Goal: Task Accomplishment & Management: Complete application form

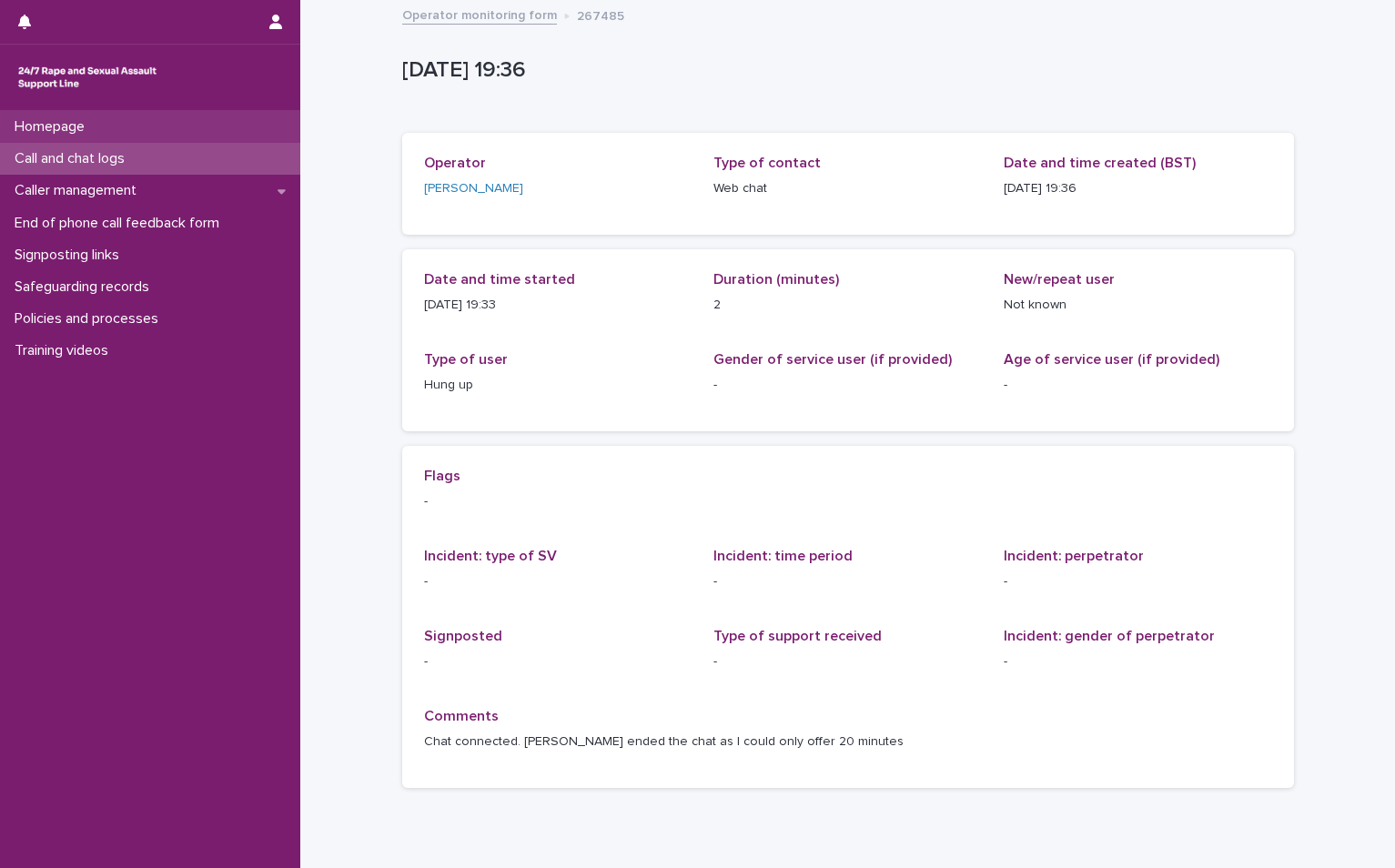
click at [125, 124] on div "Homepage" at bounding box center [150, 127] width 301 height 32
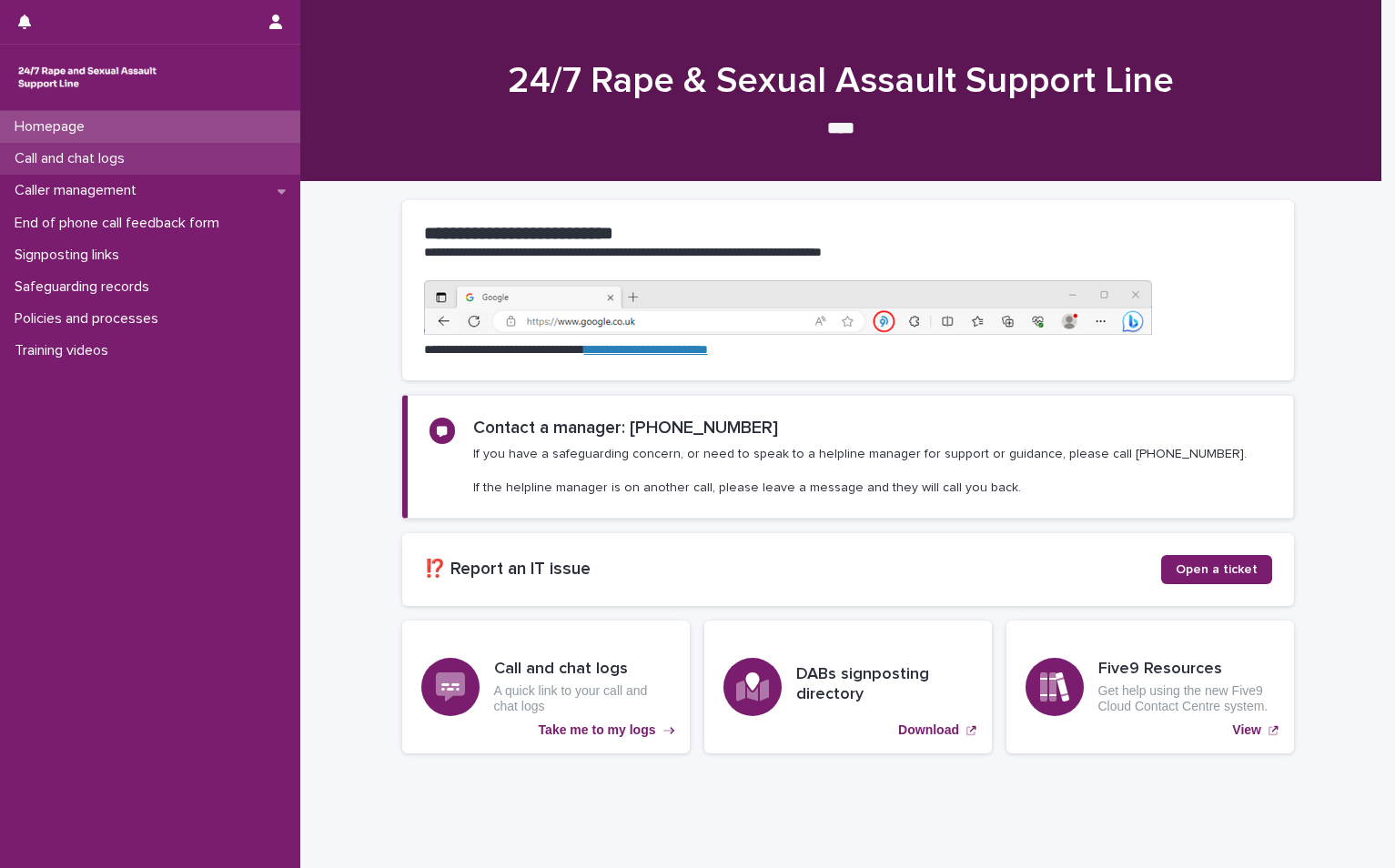
click at [127, 159] on p "Call and chat logs" at bounding box center [73, 159] width 131 height 17
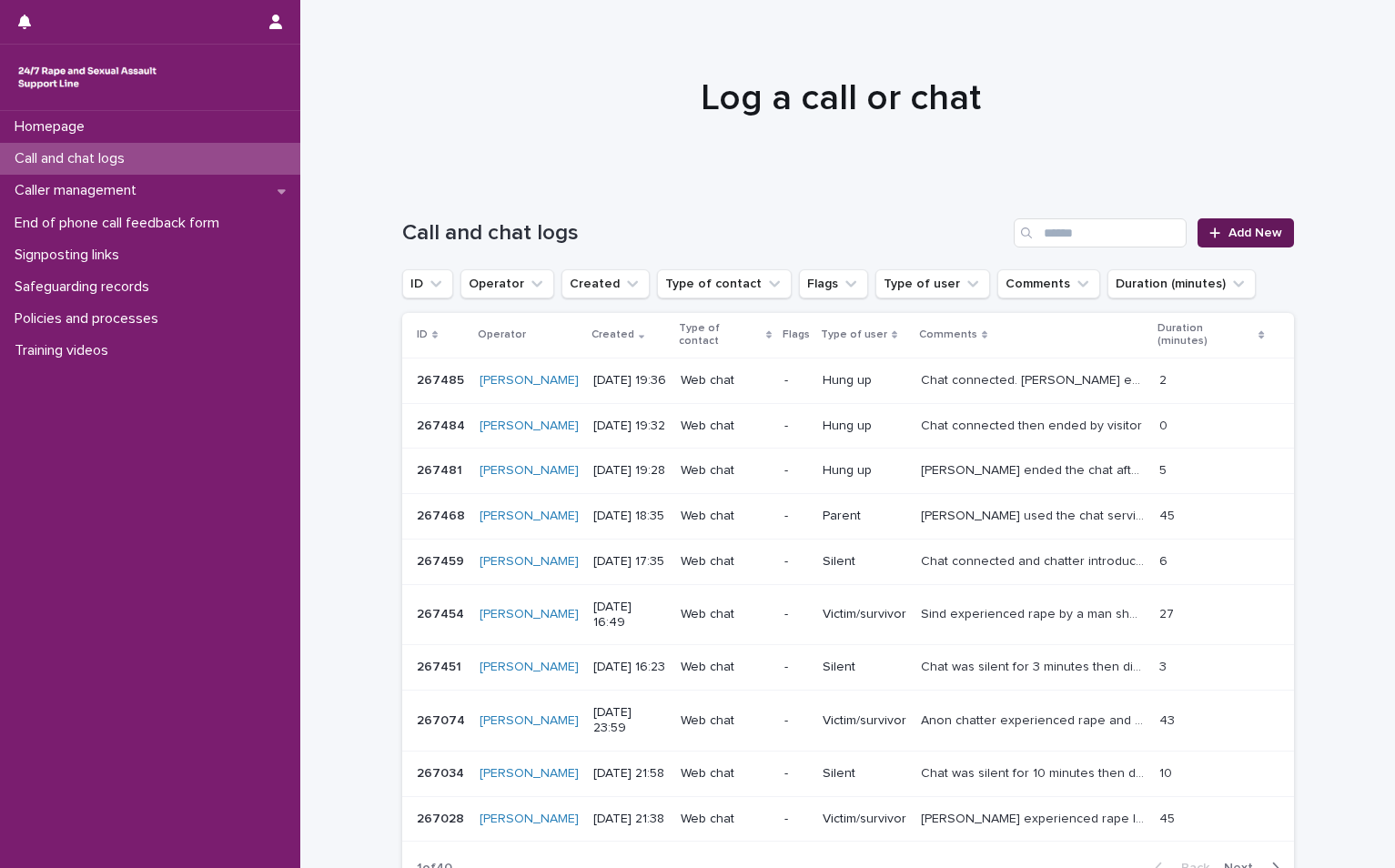
click at [1256, 228] on span "Add New" at bounding box center [1255, 232] width 54 height 13
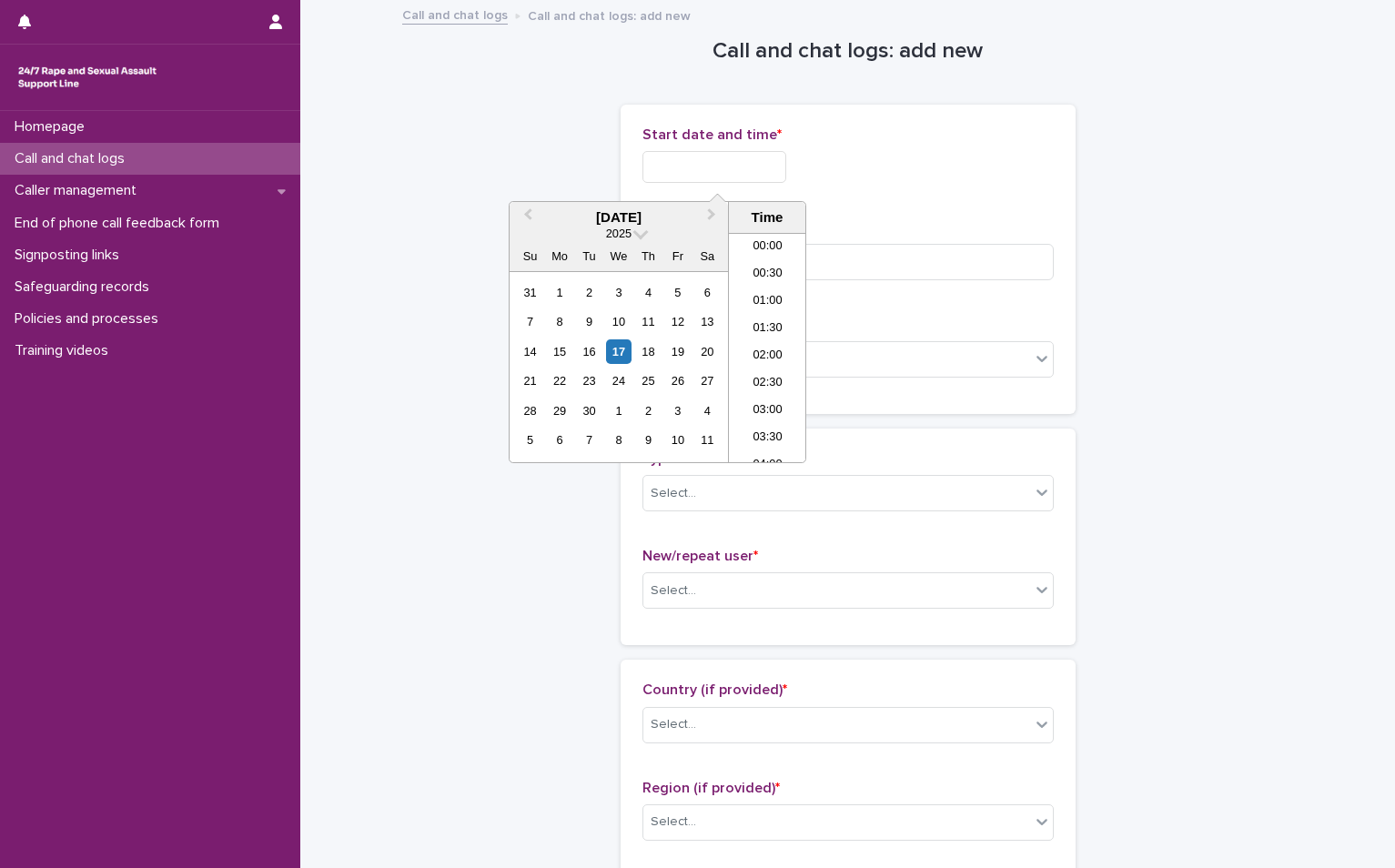
click at [699, 159] on input "text" at bounding box center [713, 166] width 144 height 32
click at [623, 352] on div "17" at bounding box center [618, 351] width 24 height 24
click at [770, 320] on li "20:30" at bounding box center [768, 320] width 77 height 27
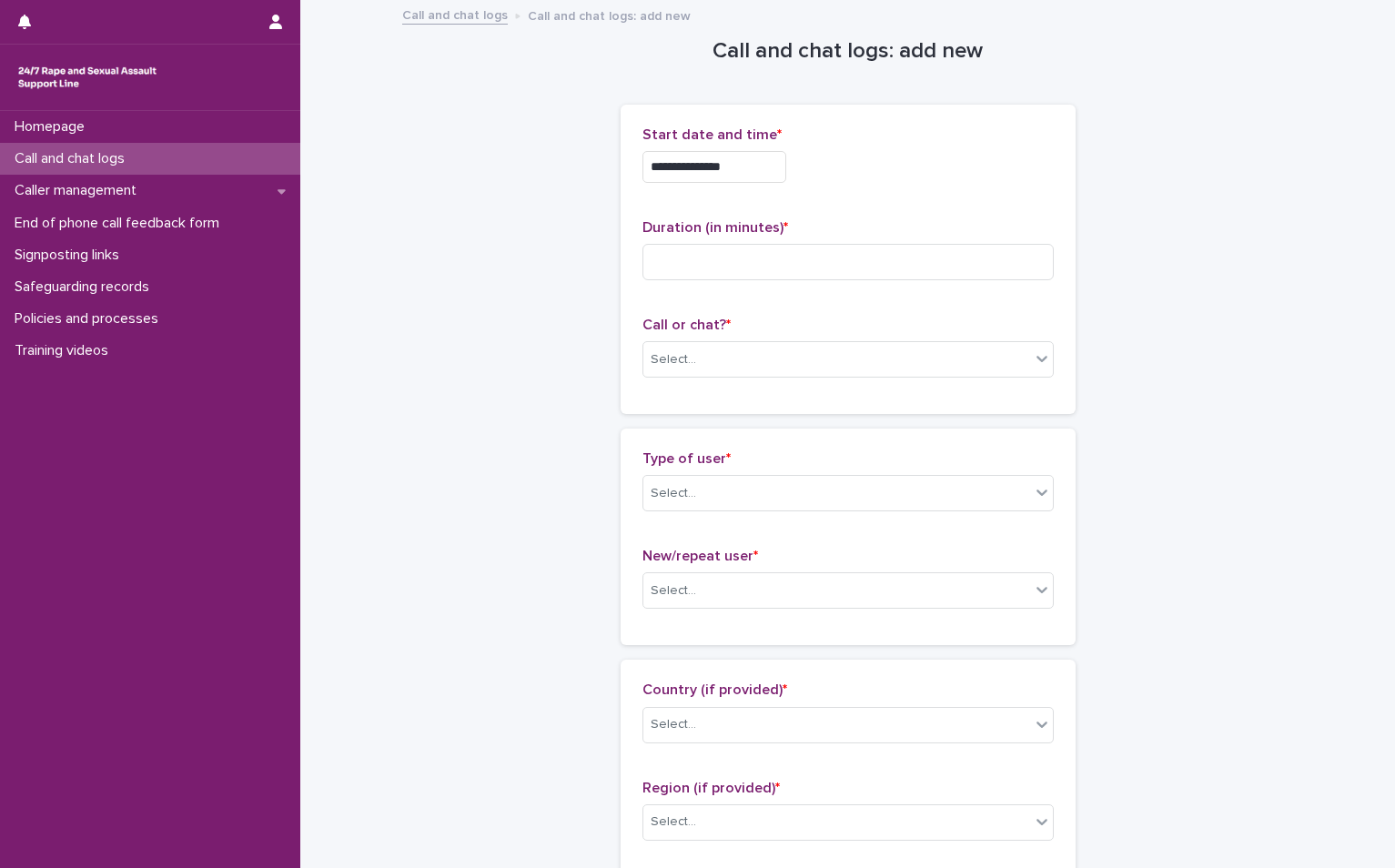
click at [772, 164] on input "**********" at bounding box center [713, 166] width 144 height 32
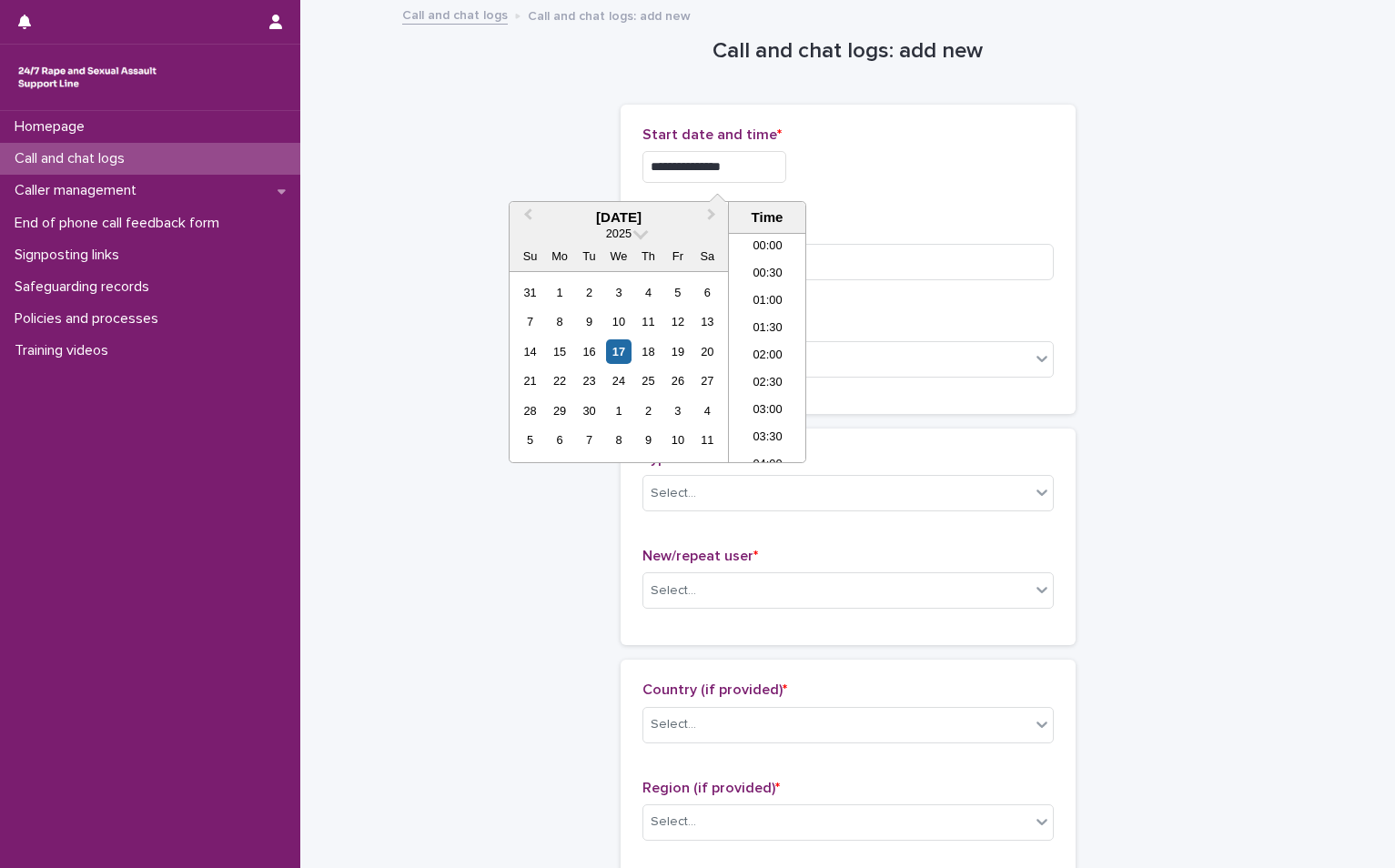
scroll to position [1019, 0]
type input "**********"
click at [834, 176] on div "**********" at bounding box center [847, 166] width 411 height 32
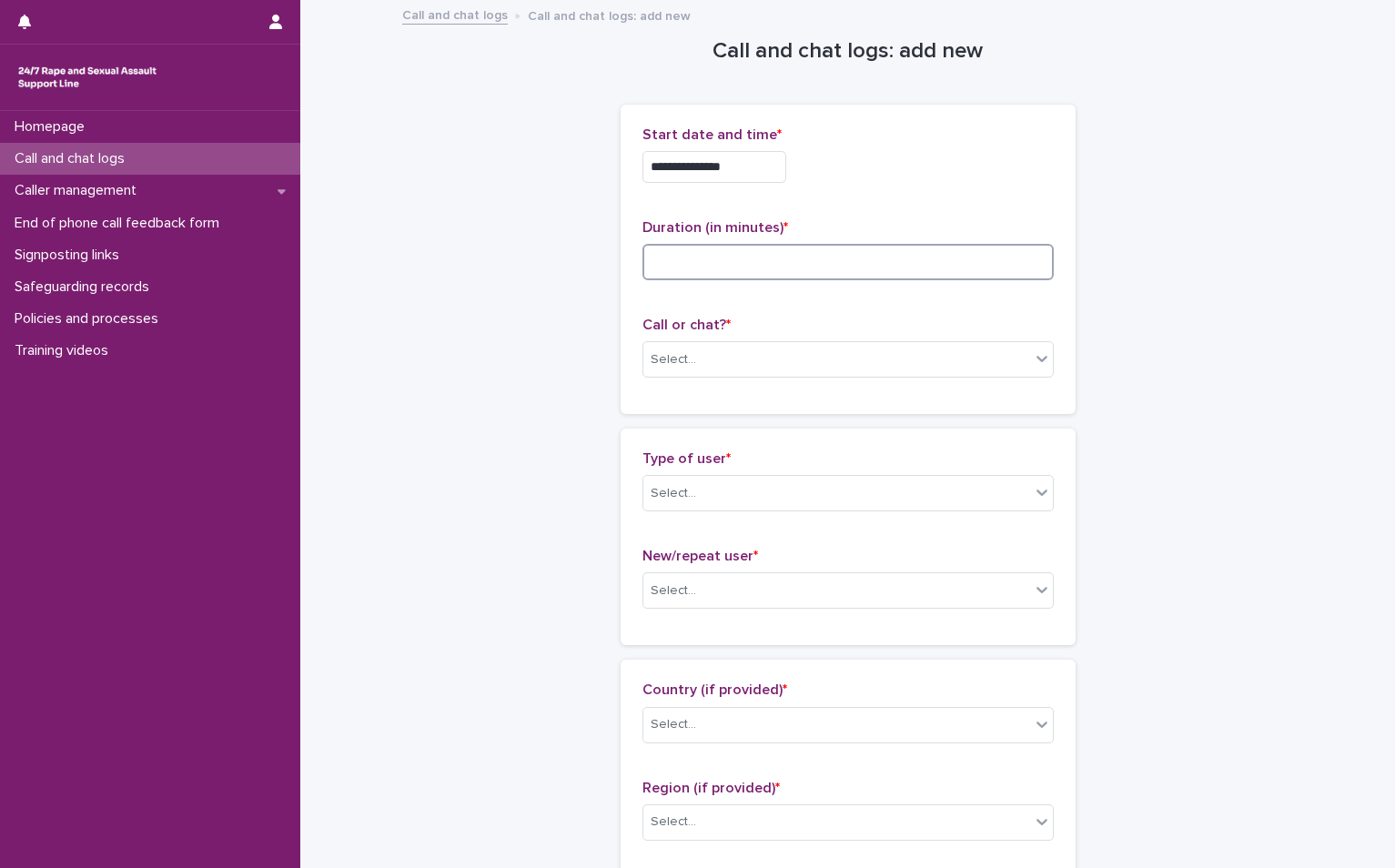
click at [702, 249] on input at bounding box center [847, 262] width 411 height 37
type input "**"
click at [686, 354] on div "Select..." at bounding box center [673, 360] width 45 height 19
click at [672, 401] on div "Phone" at bounding box center [840, 393] width 409 height 32
click at [686, 488] on div "Select..." at bounding box center [836, 493] width 387 height 30
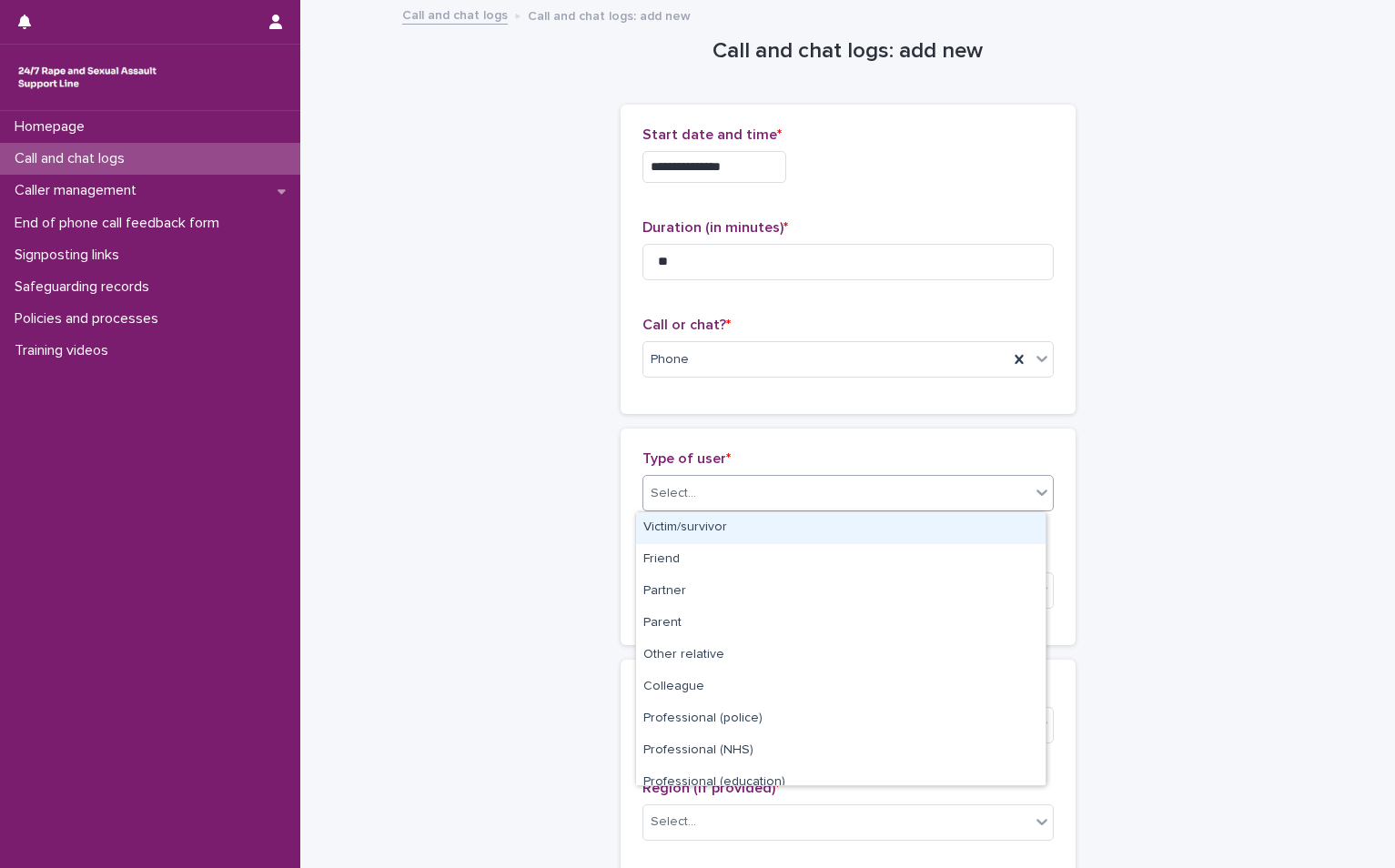
click at [686, 535] on div "Victim/survivor" at bounding box center [840, 528] width 409 height 32
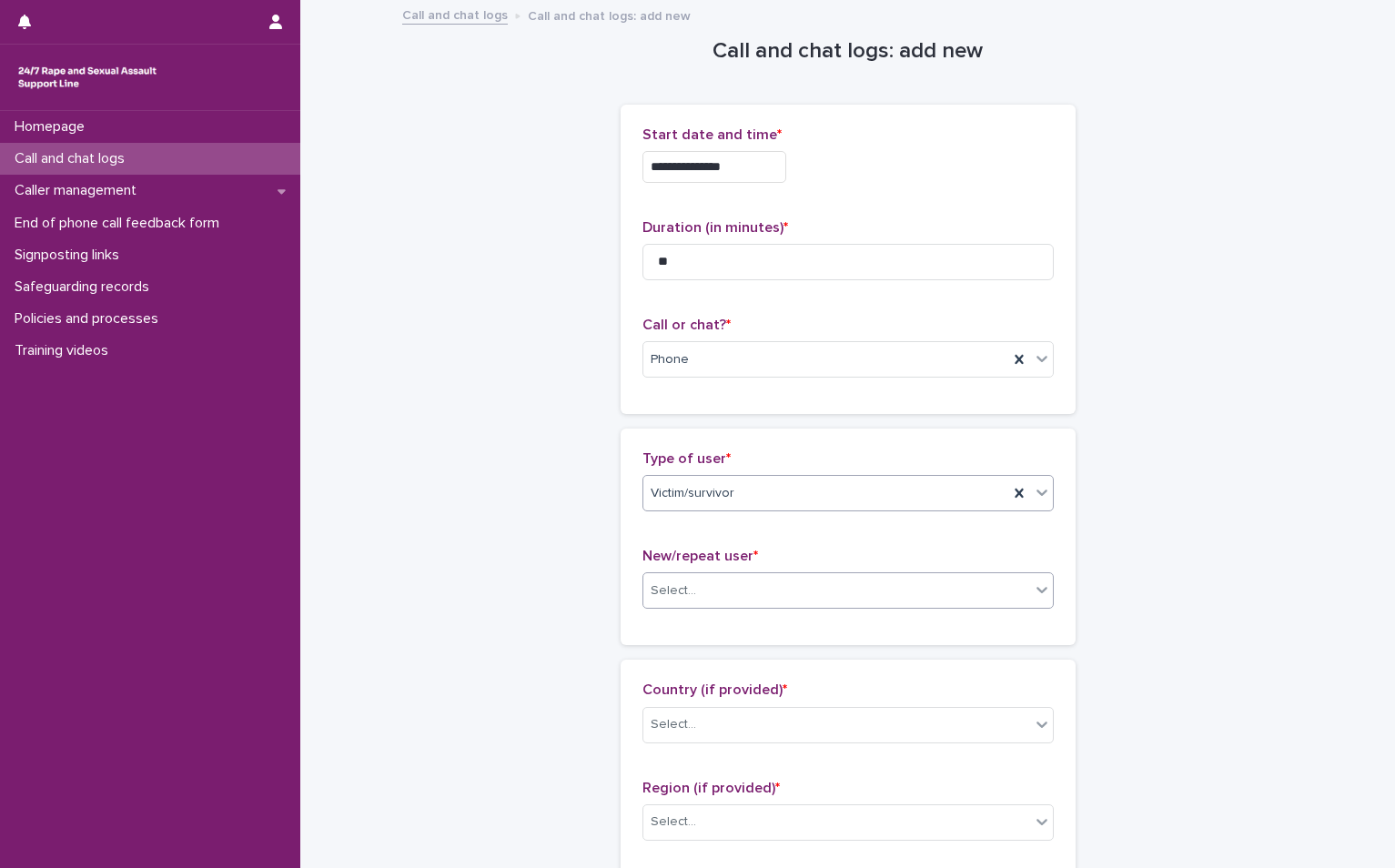
click at [735, 597] on div "Select..." at bounding box center [836, 591] width 387 height 30
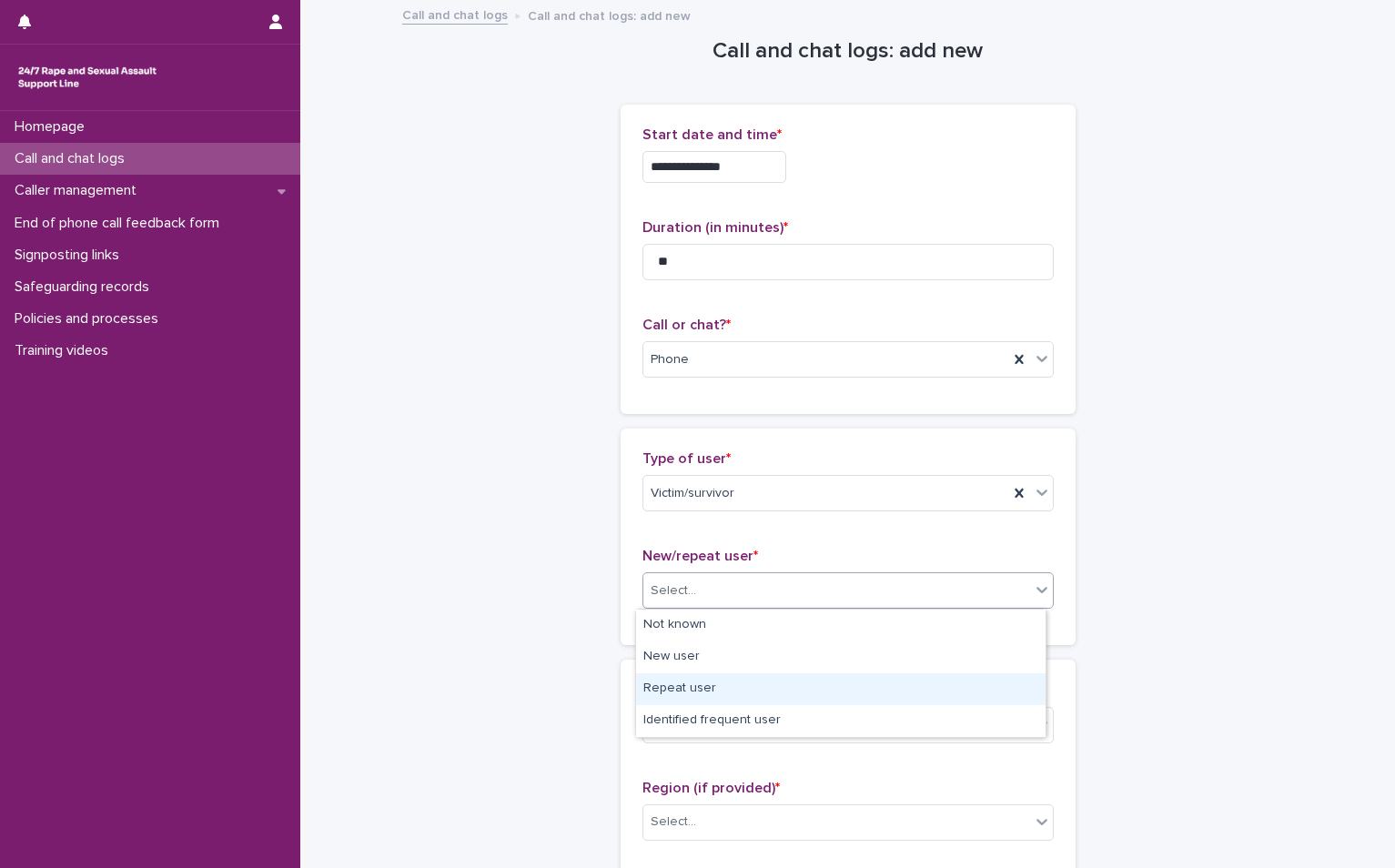
click at [722, 696] on div "Repeat user" at bounding box center [840, 688] width 409 height 32
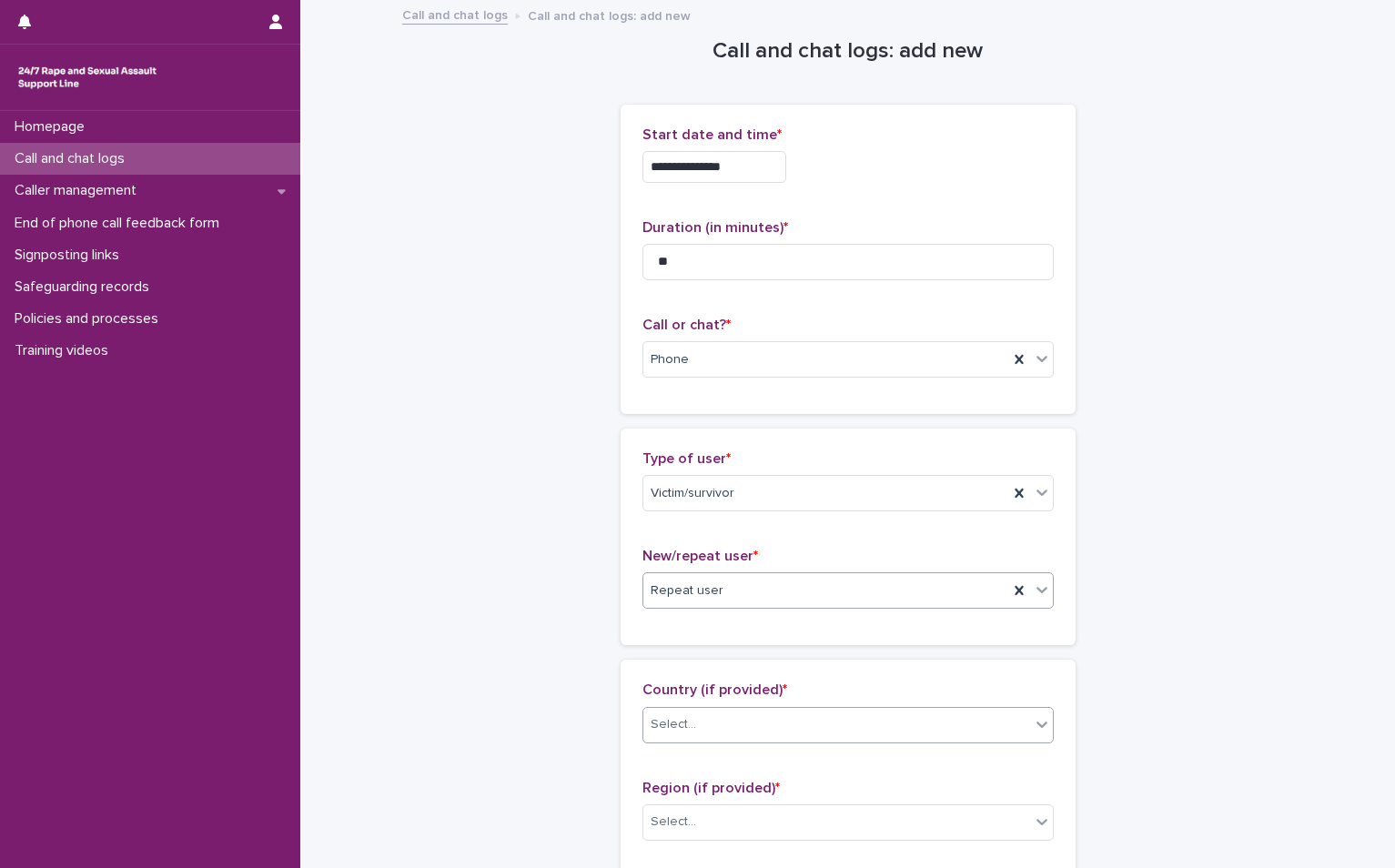
click at [742, 731] on div "Select..." at bounding box center [836, 724] width 387 height 30
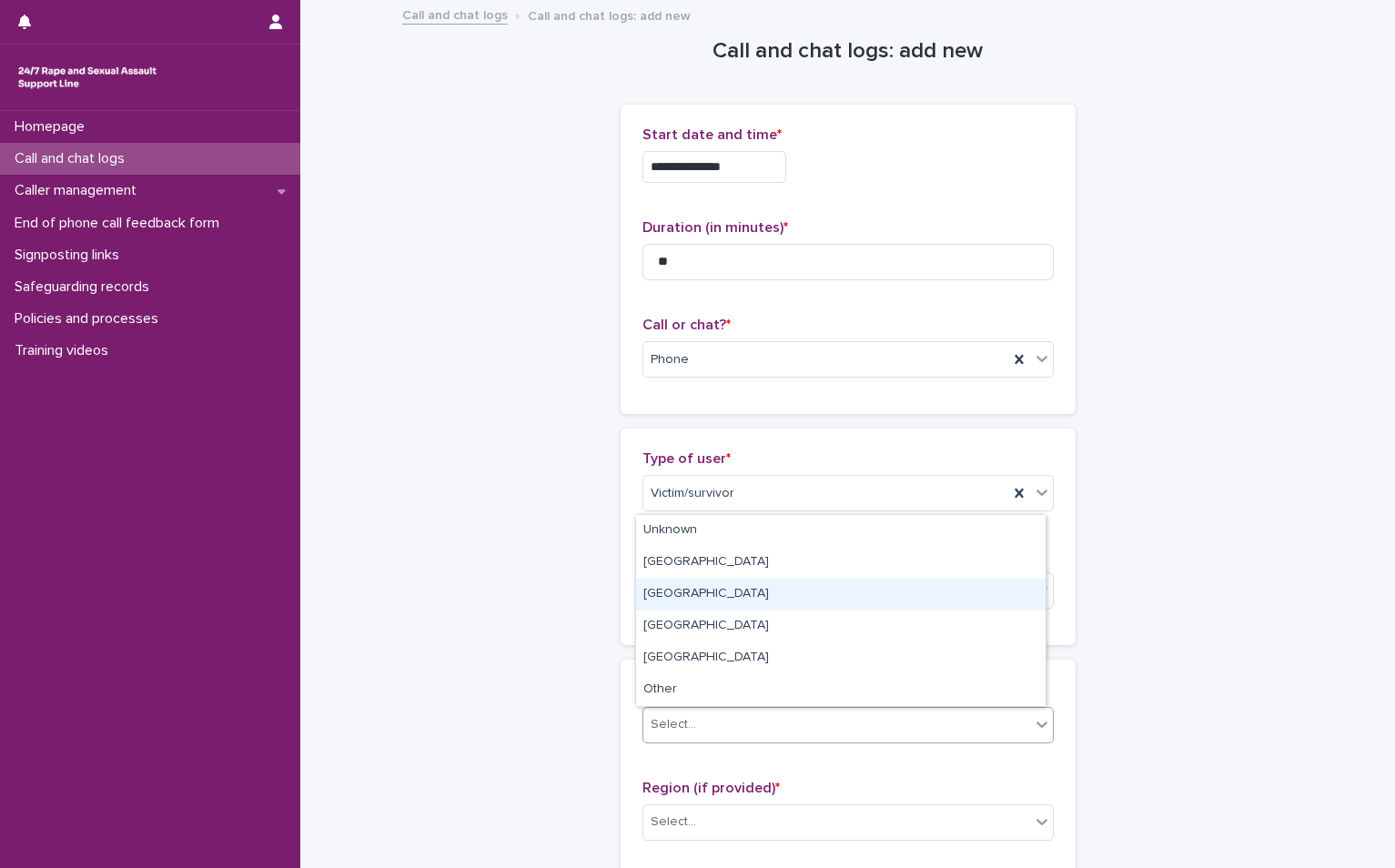
click at [731, 582] on div "Wales" at bounding box center [840, 593] width 409 height 32
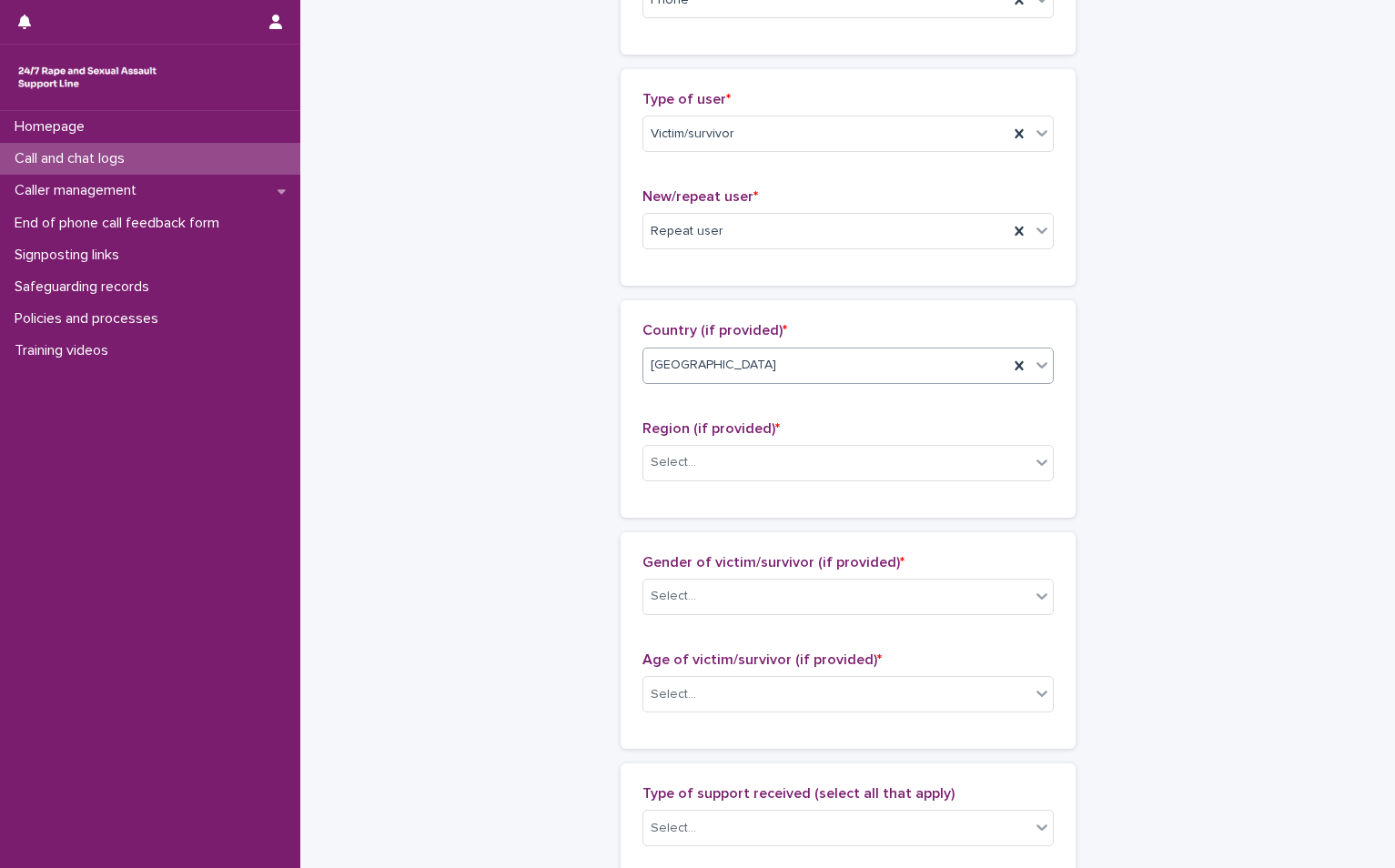
scroll to position [363, 0]
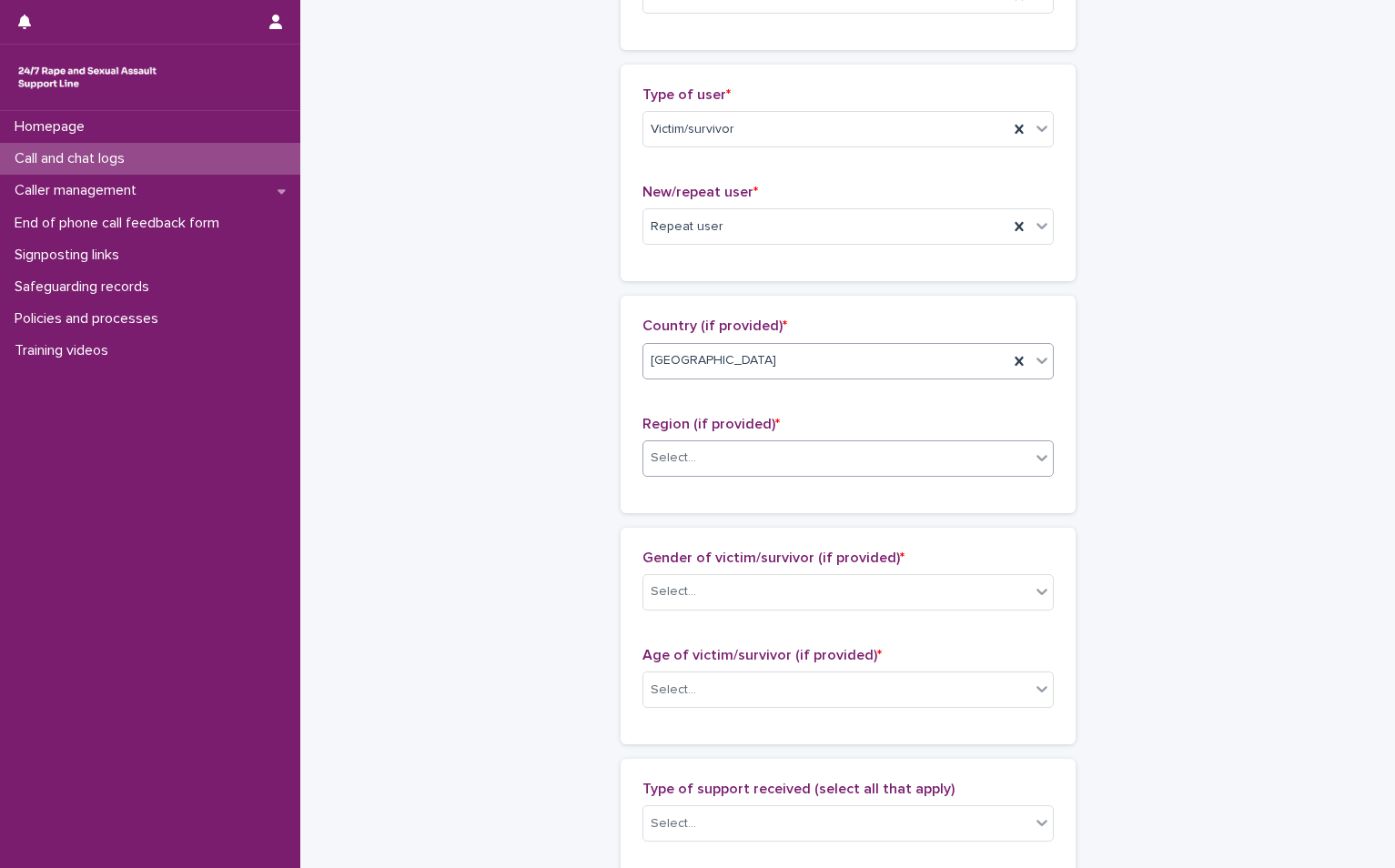
click at [740, 448] on div "Select..." at bounding box center [836, 457] width 387 height 30
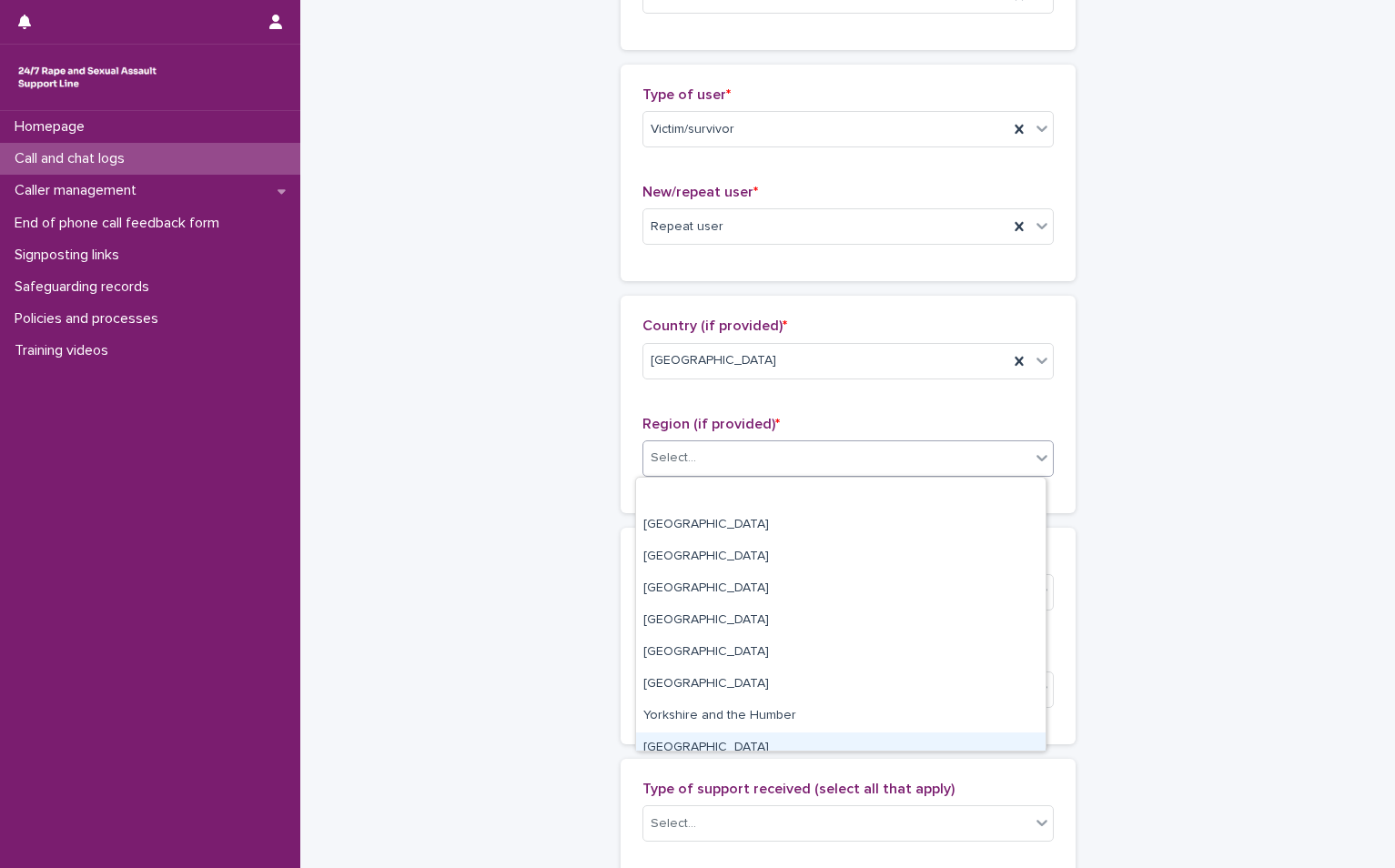
scroll to position [77, 0]
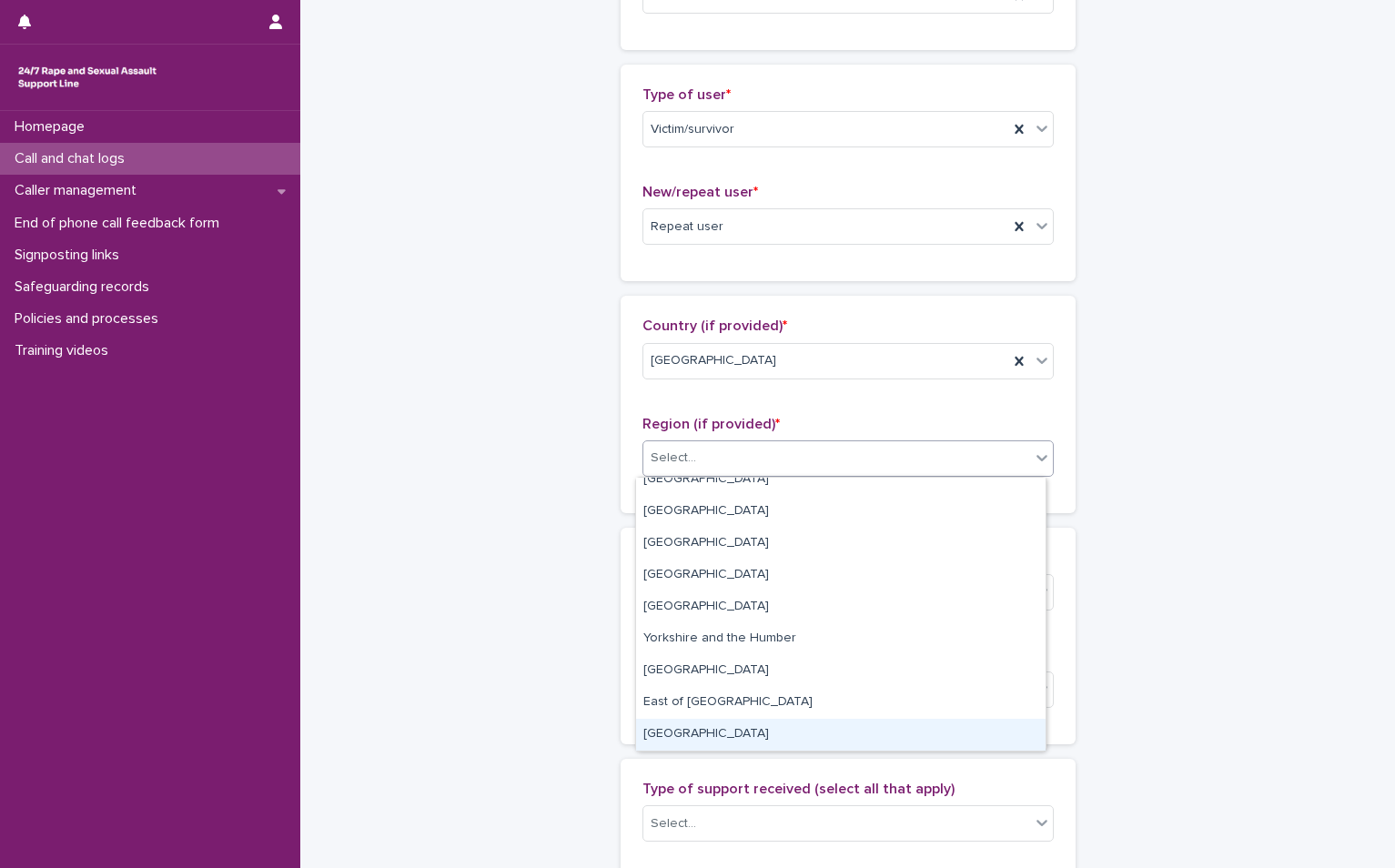
click at [723, 726] on div "Wales" at bounding box center [840, 734] width 409 height 32
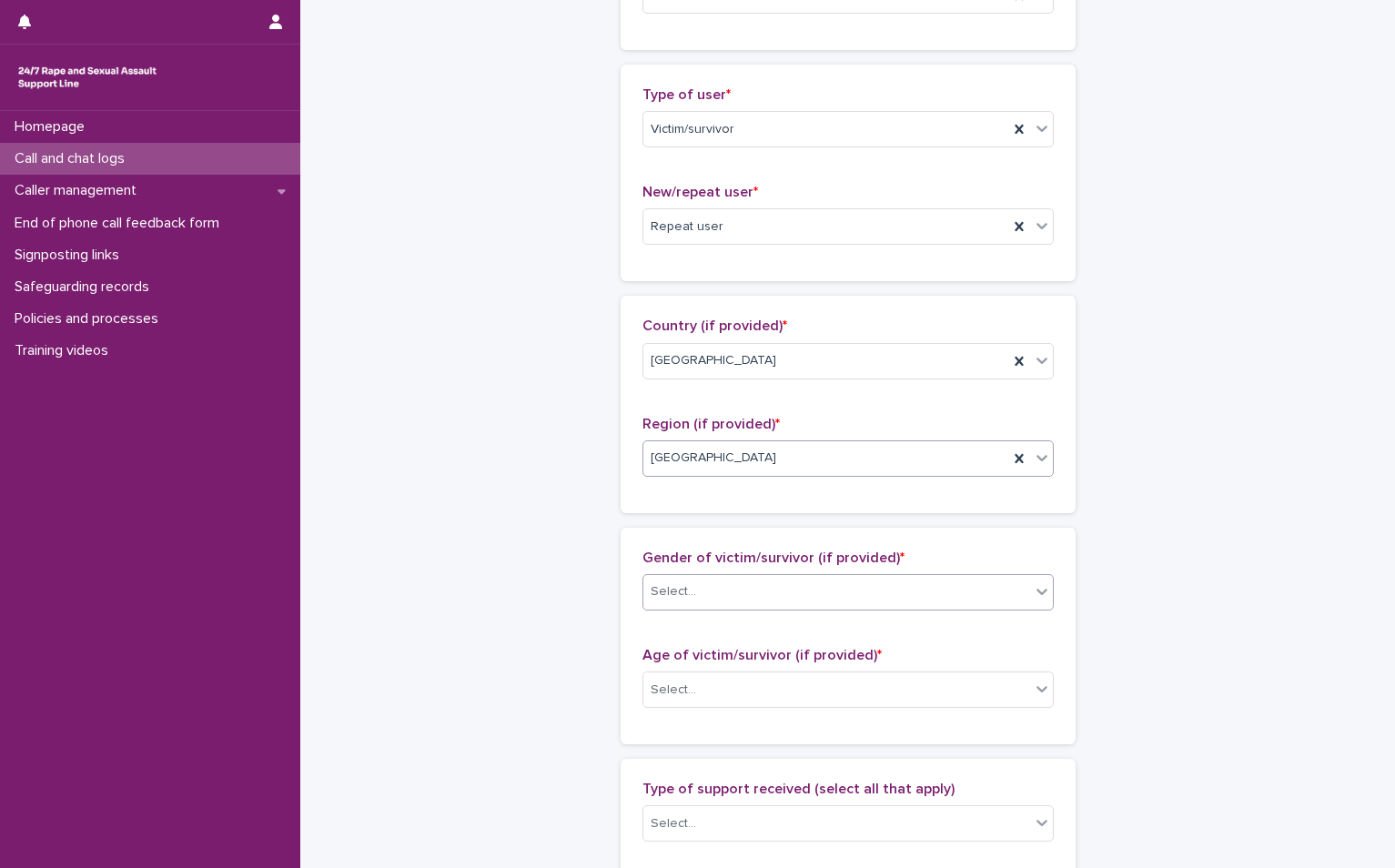
click at [680, 593] on div "Select..." at bounding box center [673, 592] width 45 height 19
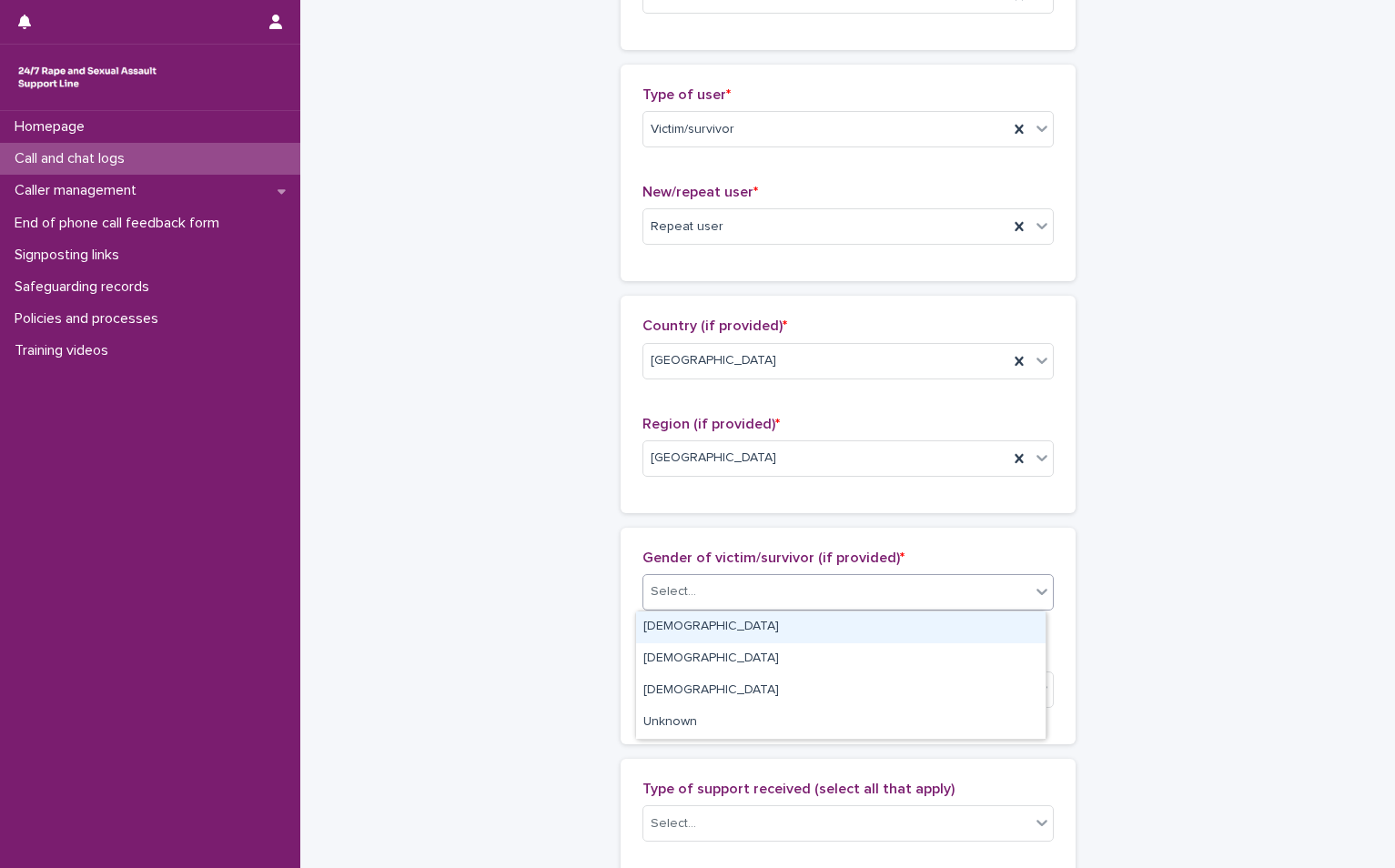
click at [687, 627] on div "Female" at bounding box center [840, 626] width 409 height 32
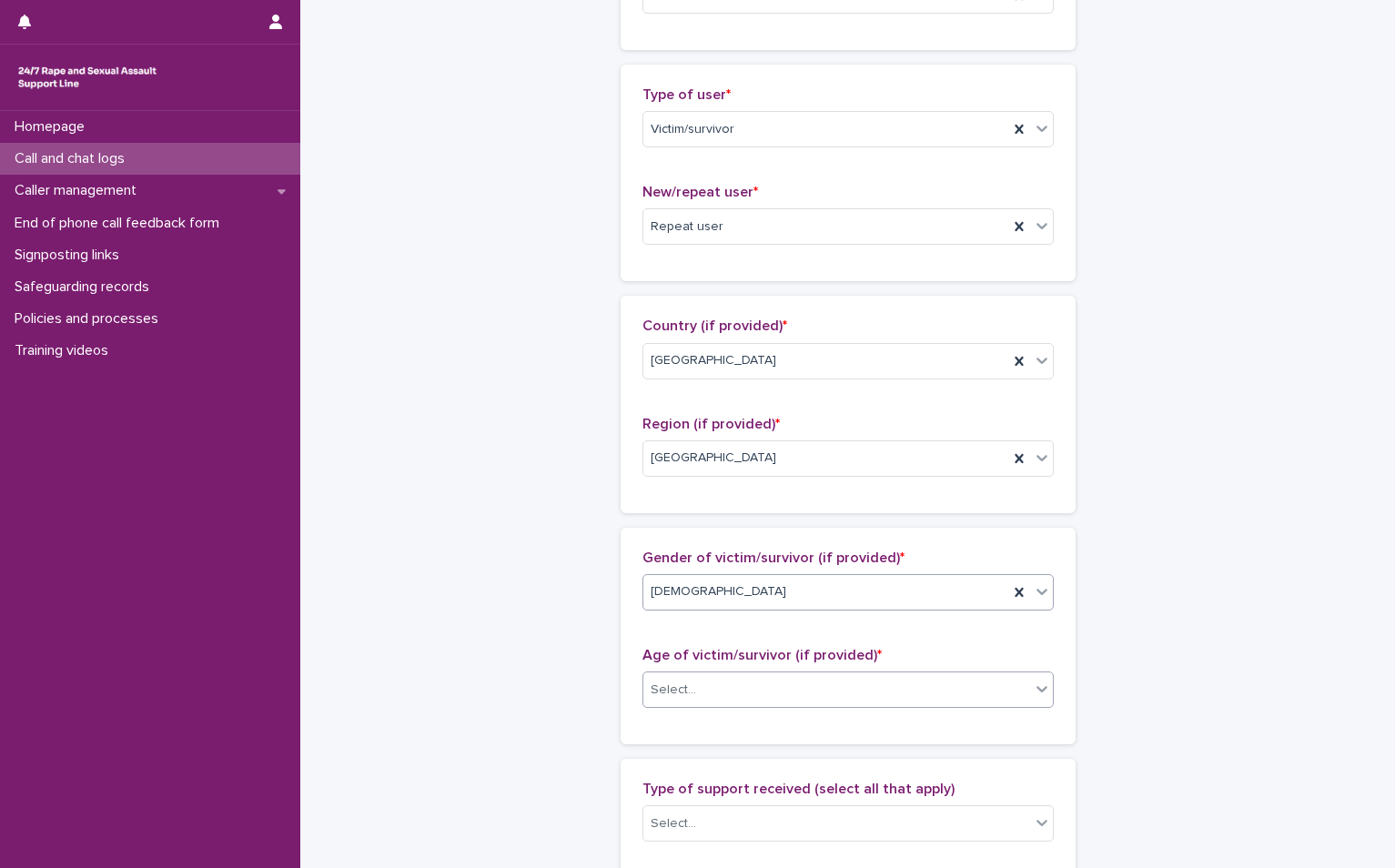
click at [719, 693] on div "Select..." at bounding box center [836, 689] width 387 height 30
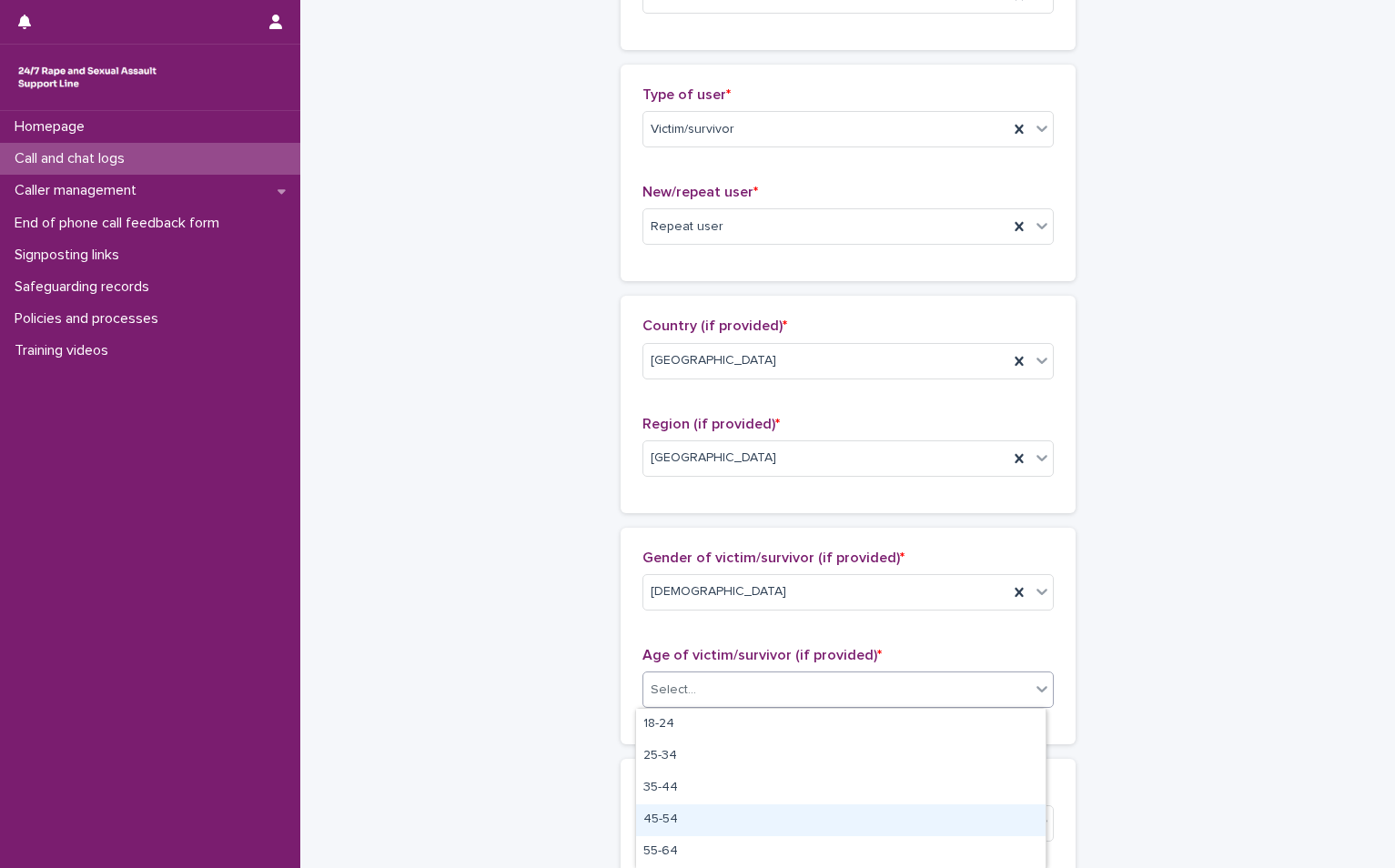
scroll to position [68, 0]
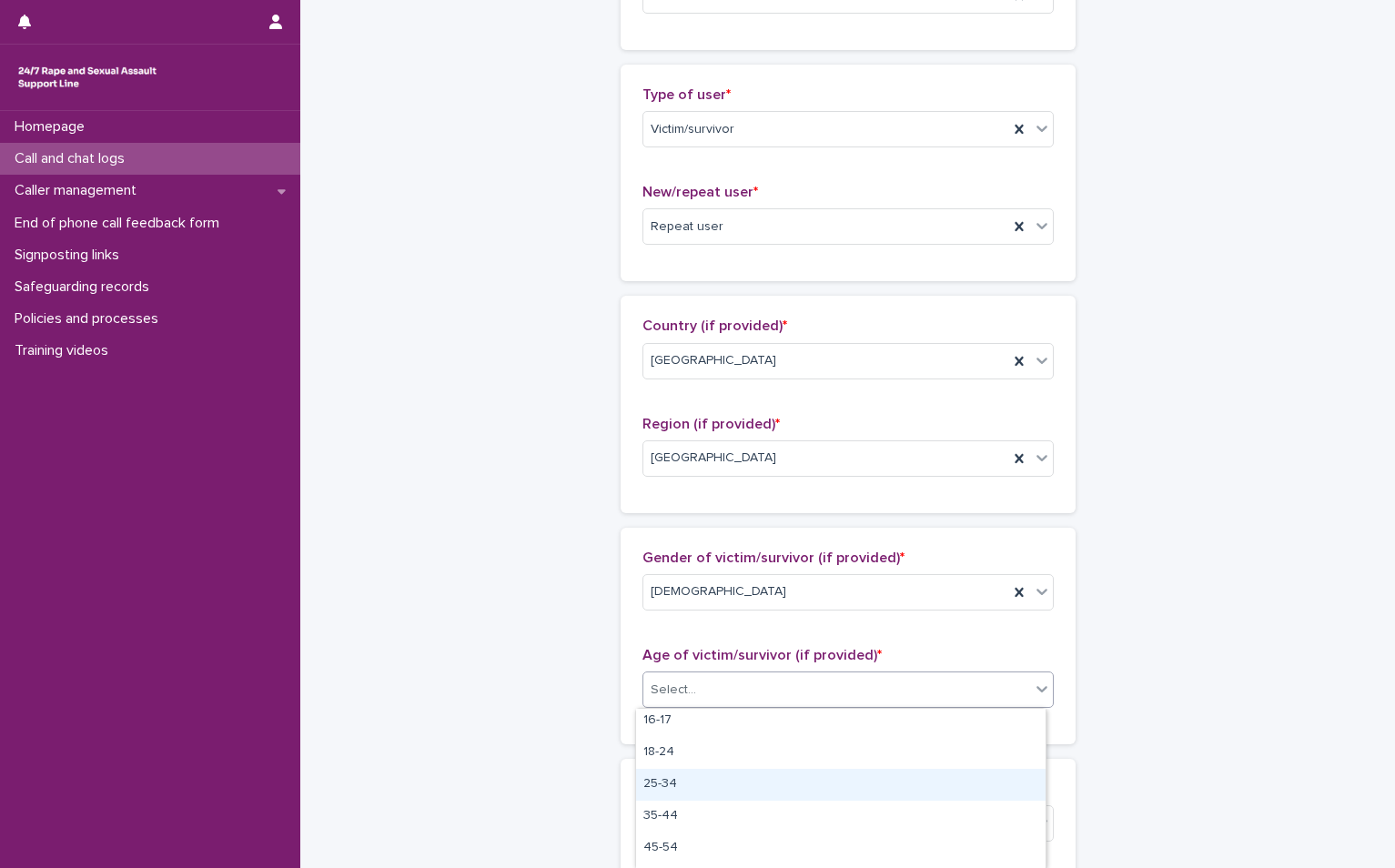
click at [719, 781] on div "25-34" at bounding box center [840, 784] width 409 height 32
click at [1266, 680] on div "**********" at bounding box center [848, 622] width 891 height 1969
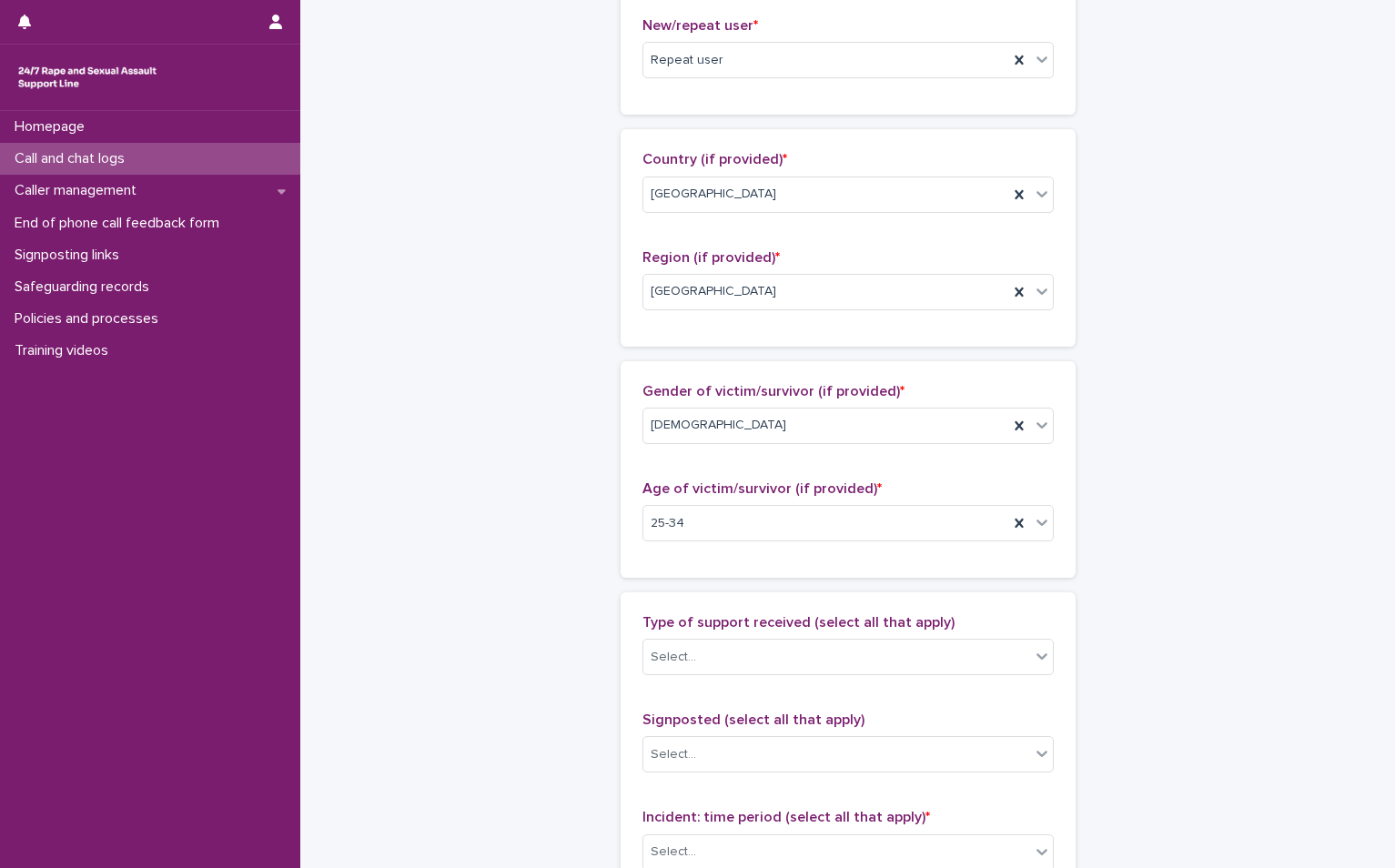
scroll to position [728, 0]
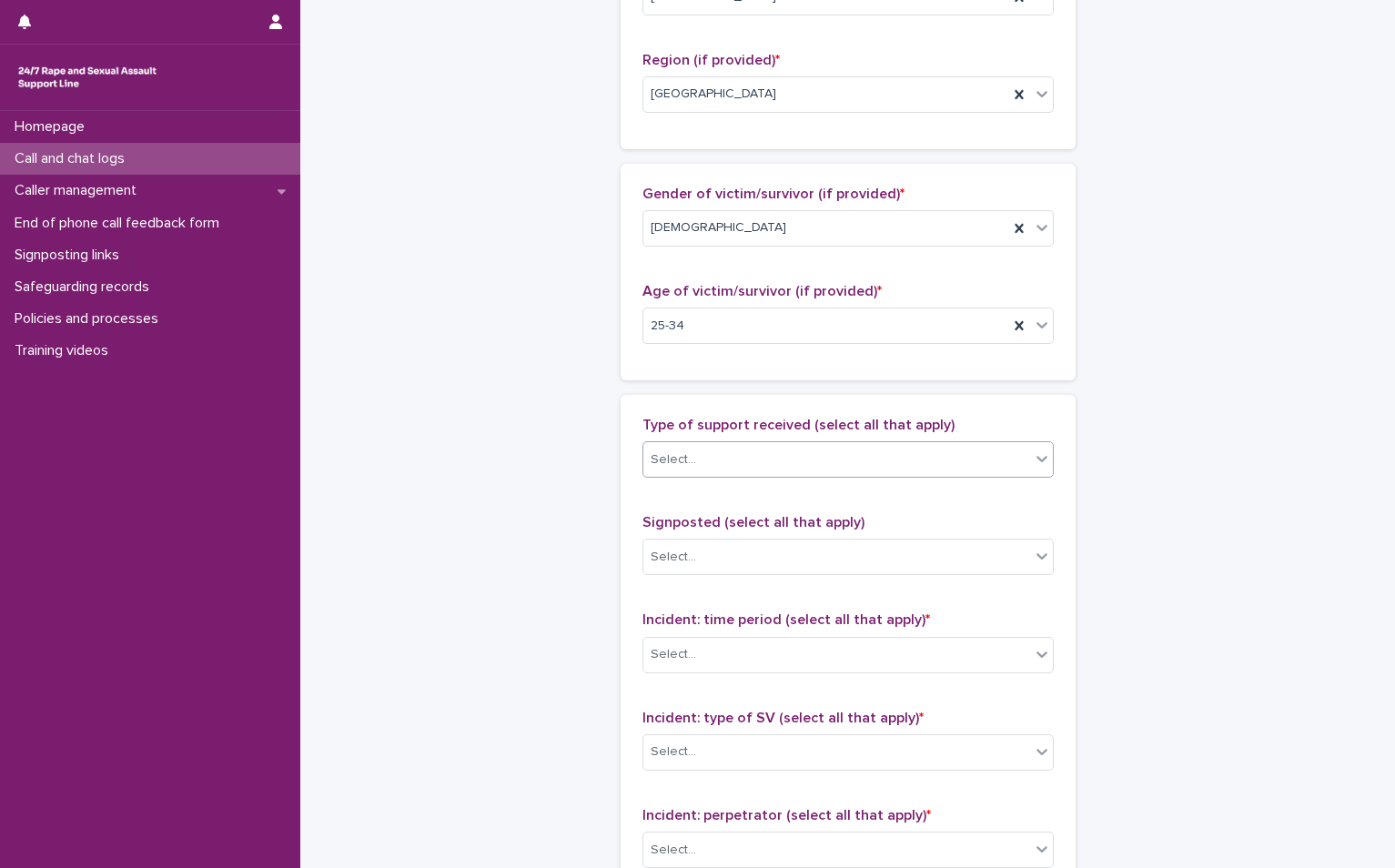
click at [858, 471] on div "Select..." at bounding box center [836, 459] width 387 height 30
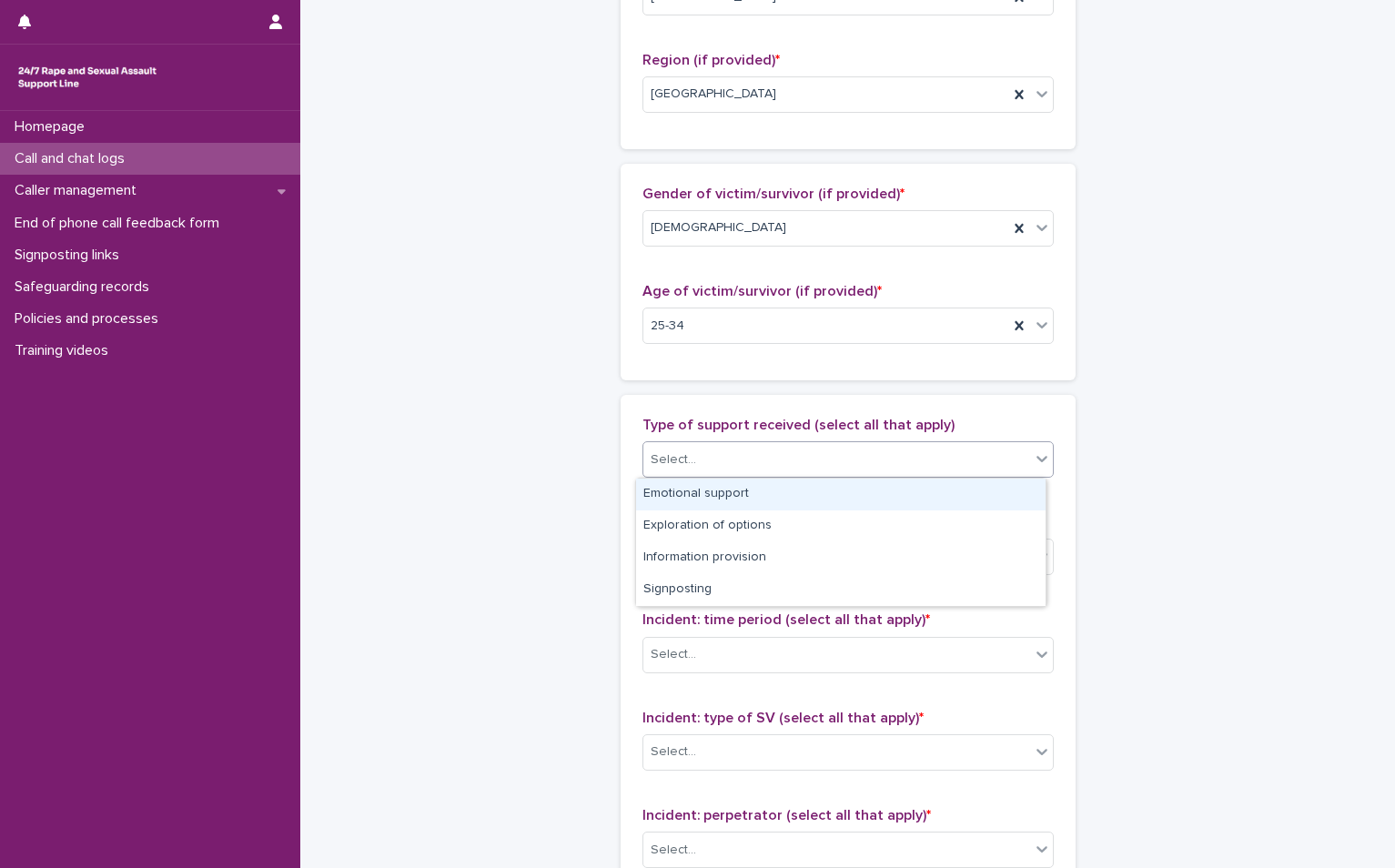
click at [789, 501] on div "Emotional support" at bounding box center [840, 494] width 409 height 32
click at [841, 461] on div "Emotional support" at bounding box center [825, 459] width 364 height 32
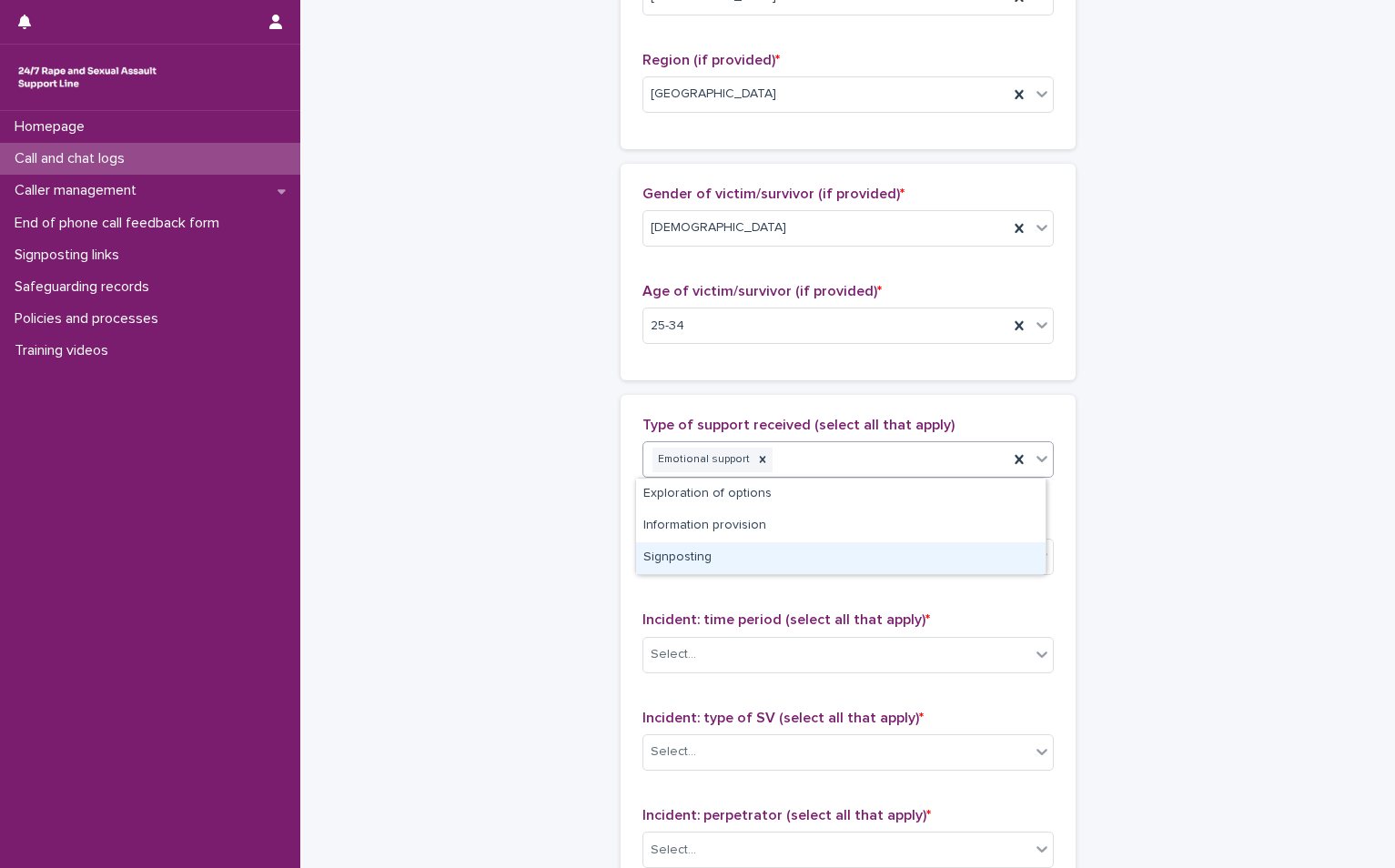
click at [763, 545] on div "Signposting" at bounding box center [840, 558] width 409 height 32
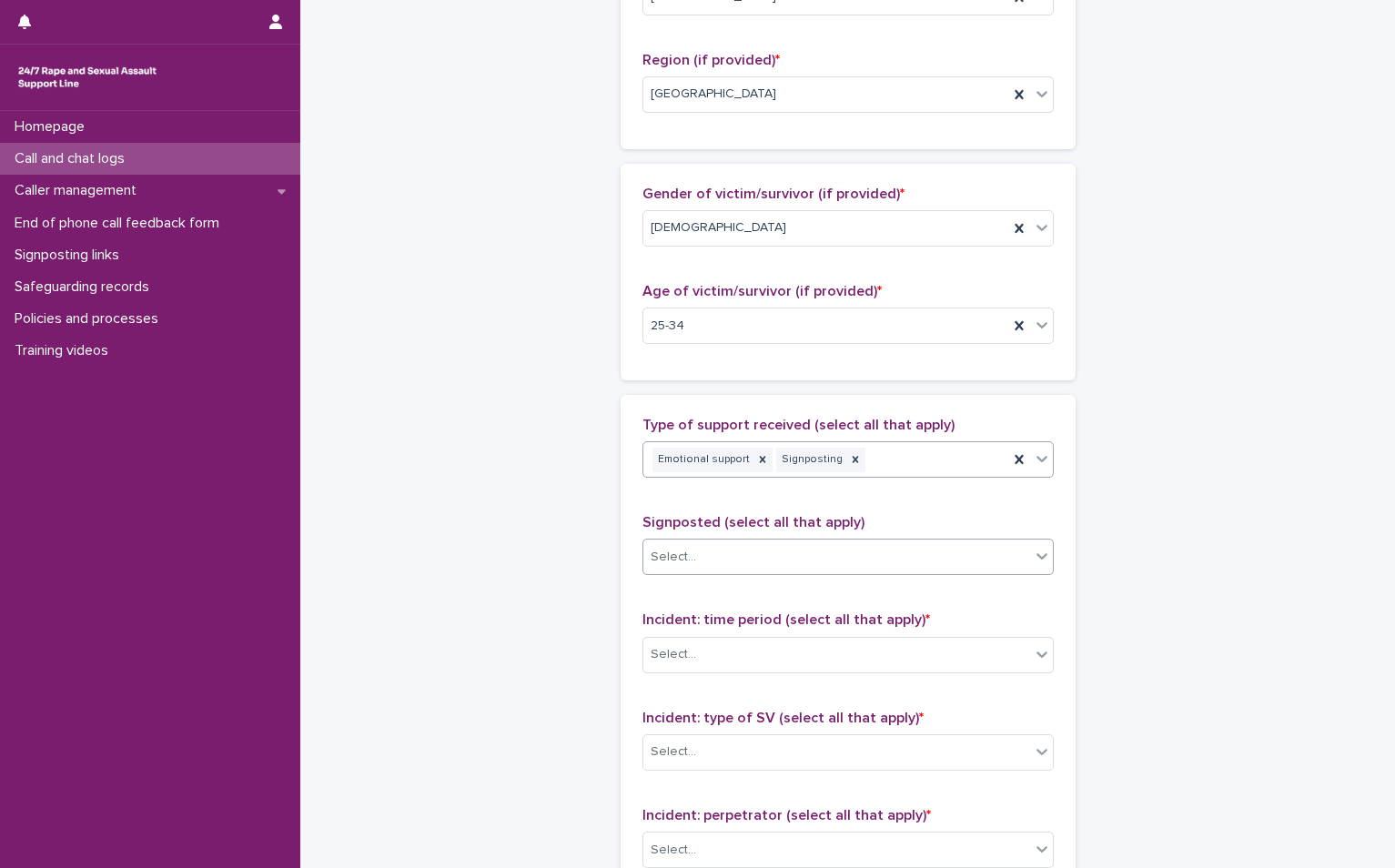
click at [765, 557] on div "Select..." at bounding box center [836, 557] width 387 height 30
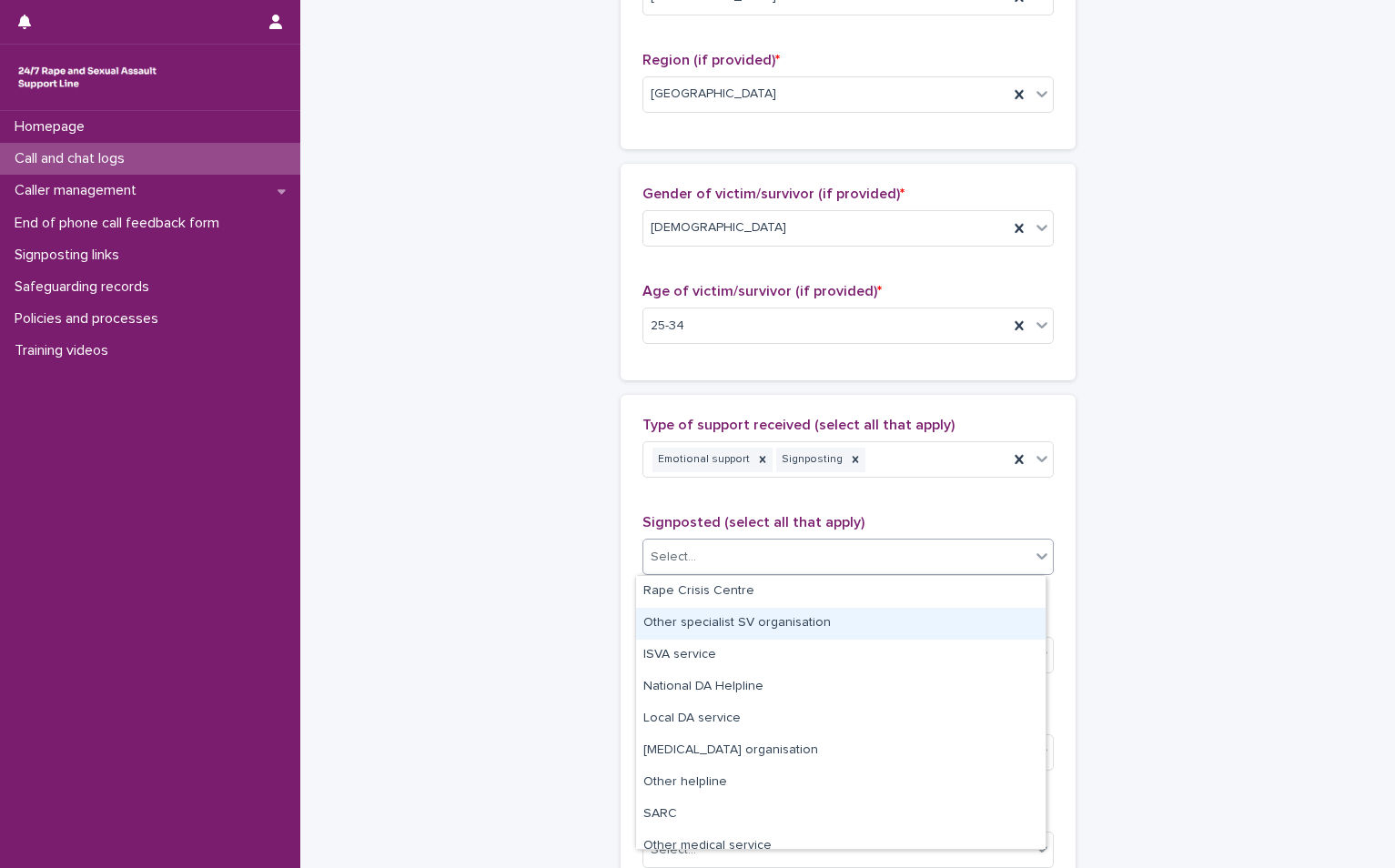
click at [767, 614] on div "Other specialist SV organisation" at bounding box center [840, 623] width 409 height 32
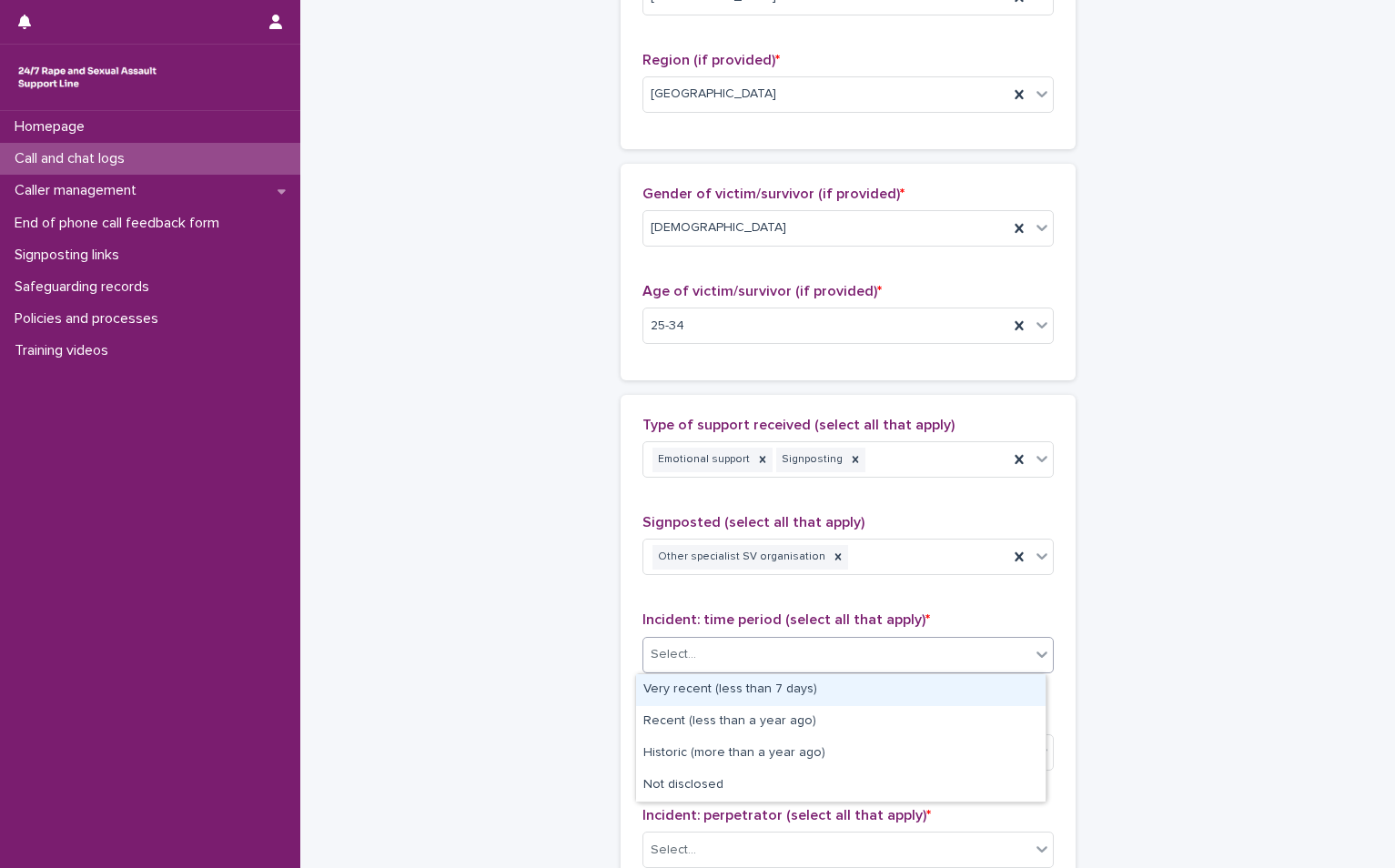
click at [772, 655] on div "Select..." at bounding box center [836, 654] width 387 height 30
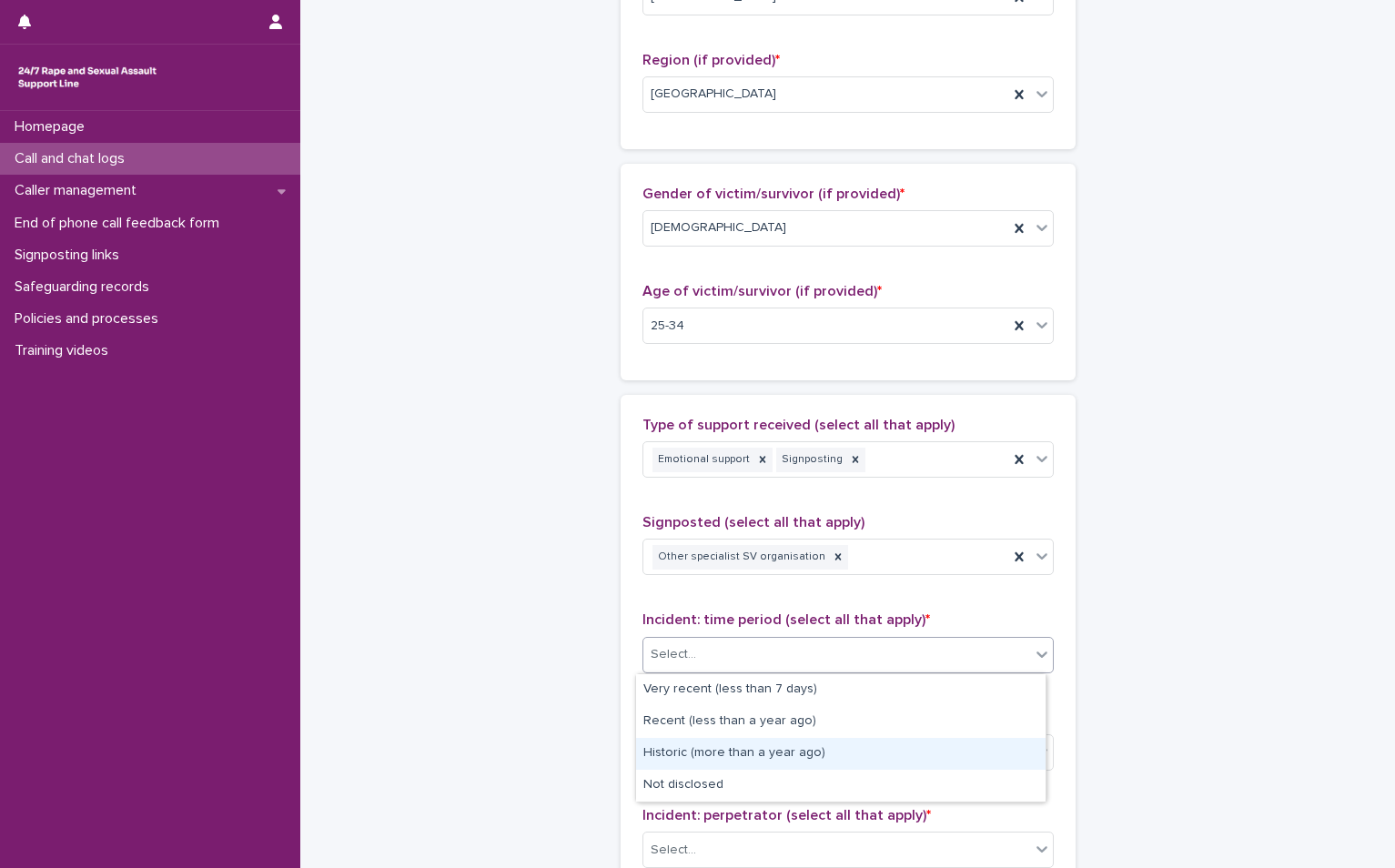
click at [773, 748] on div "Historic (more than a year ago)" at bounding box center [840, 753] width 409 height 32
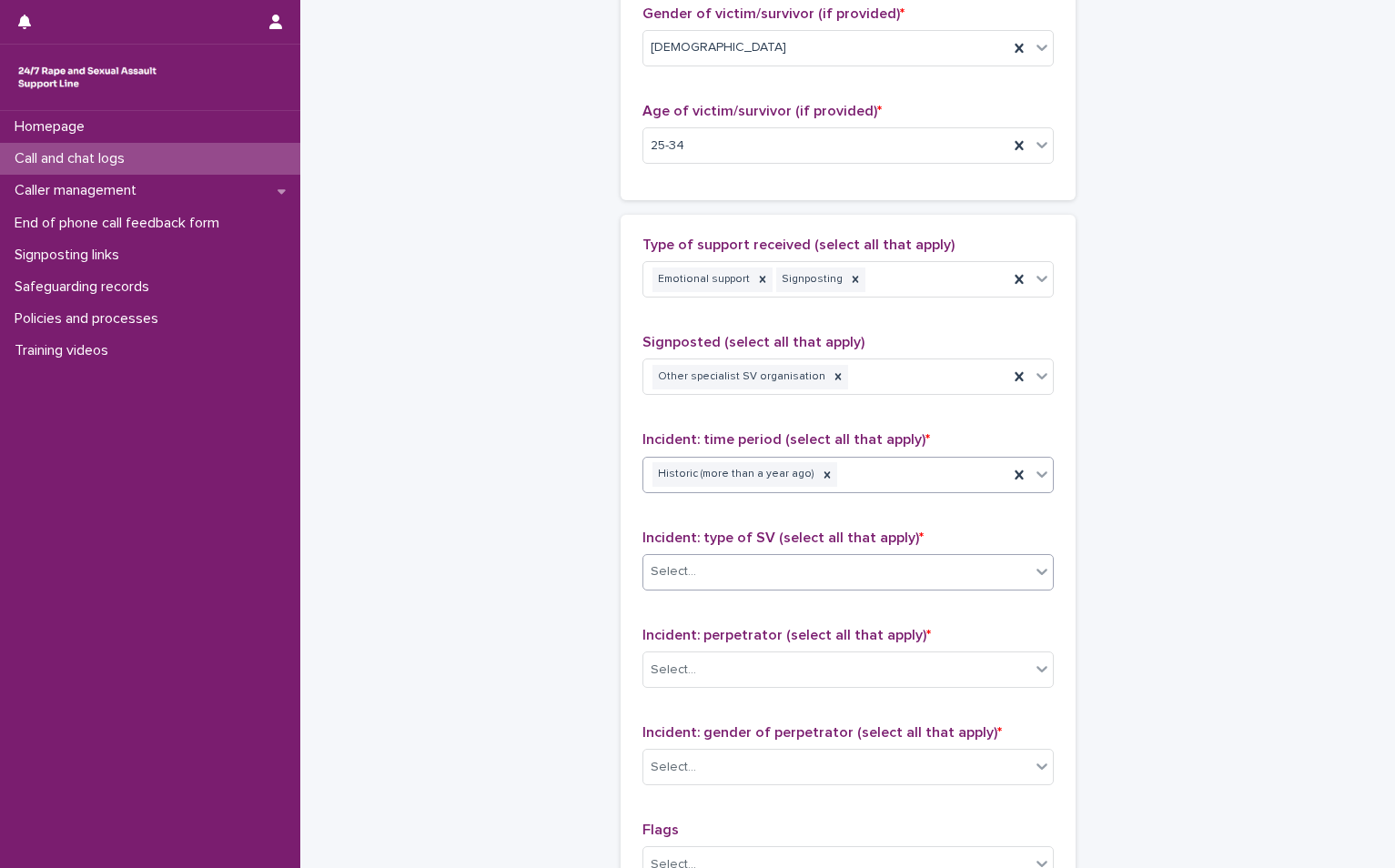
scroll to position [910, 0]
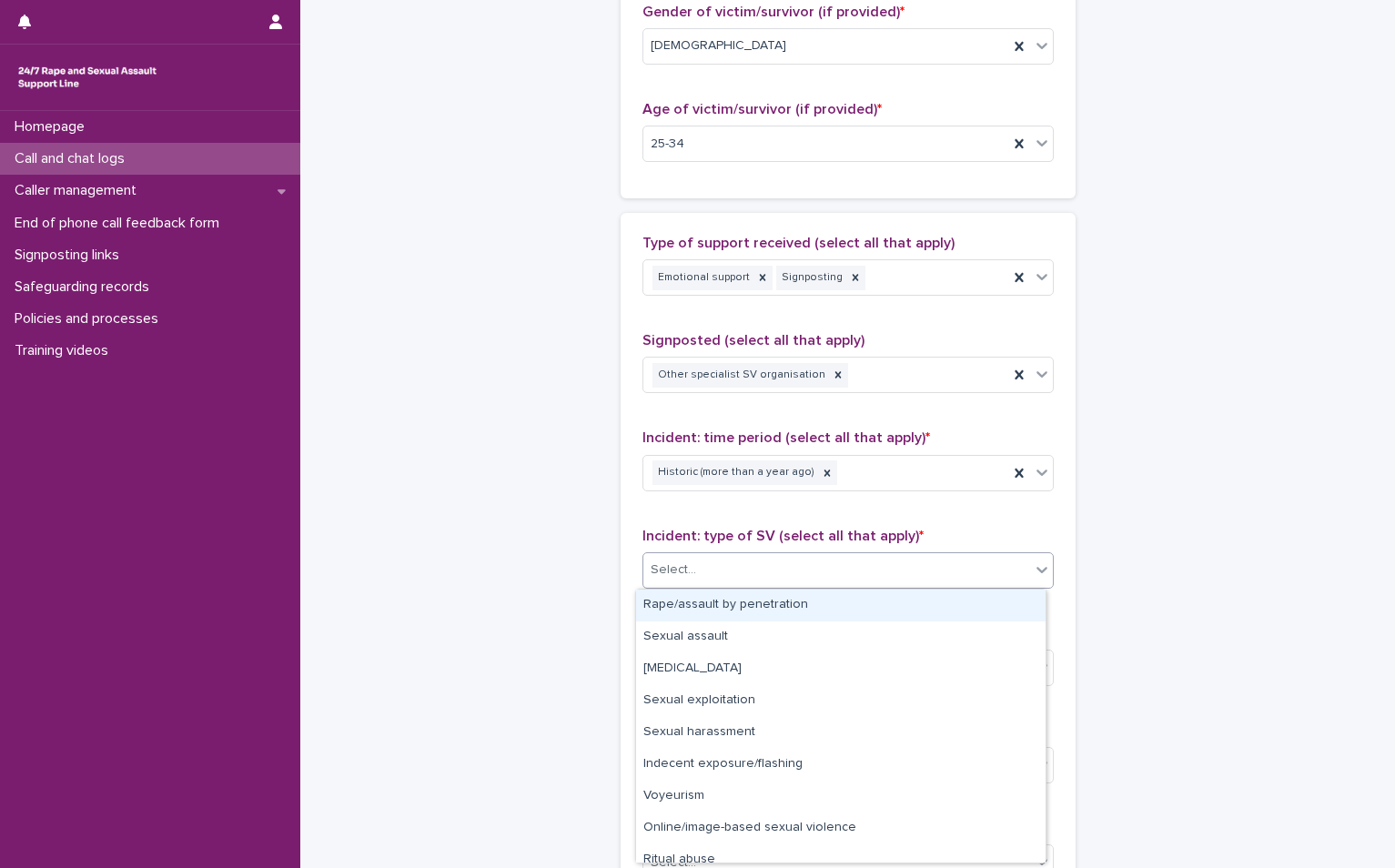
click at [763, 567] on div "Select..." at bounding box center [836, 569] width 387 height 30
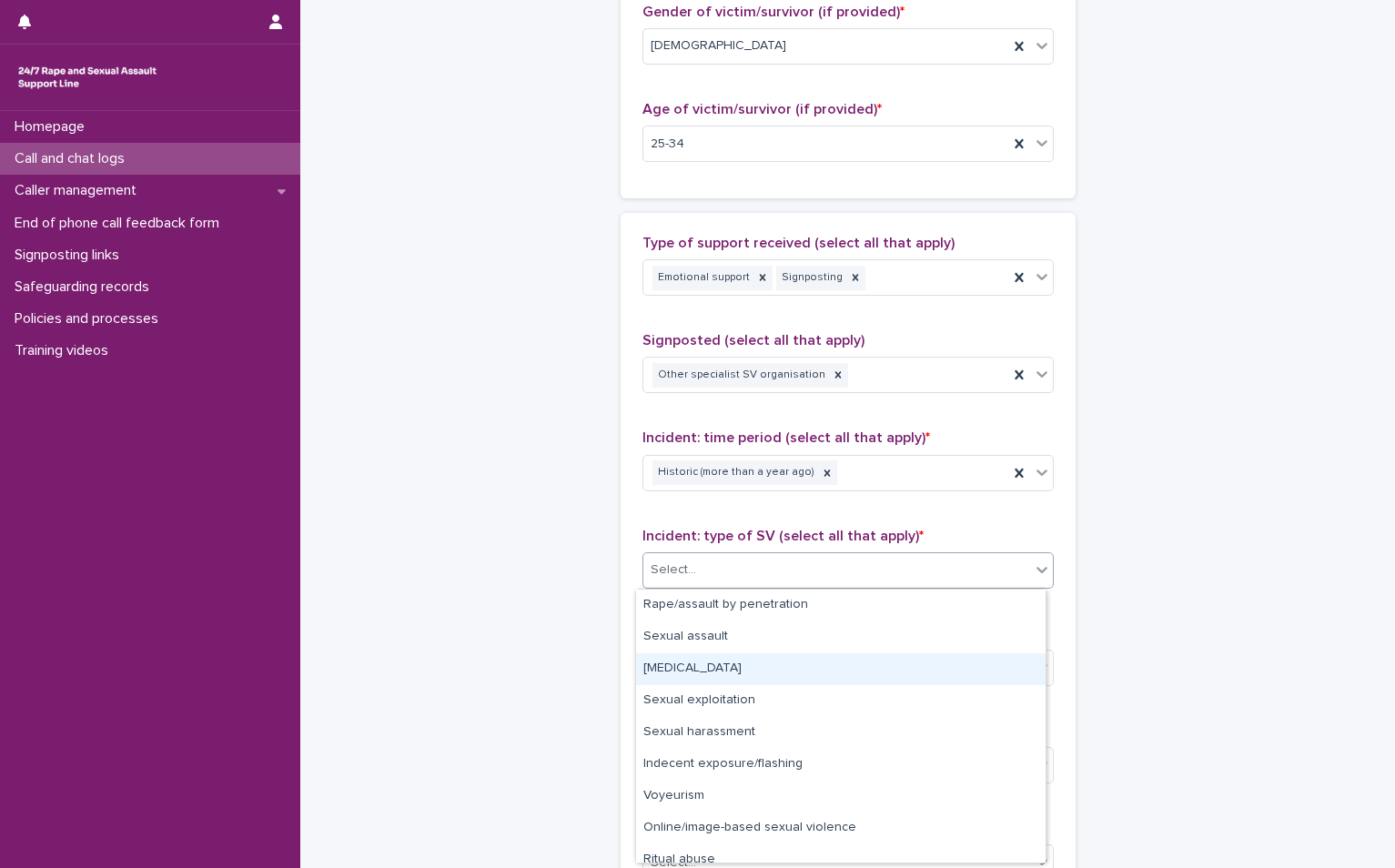
click at [729, 666] on div "Child sexual abuse" at bounding box center [840, 669] width 409 height 32
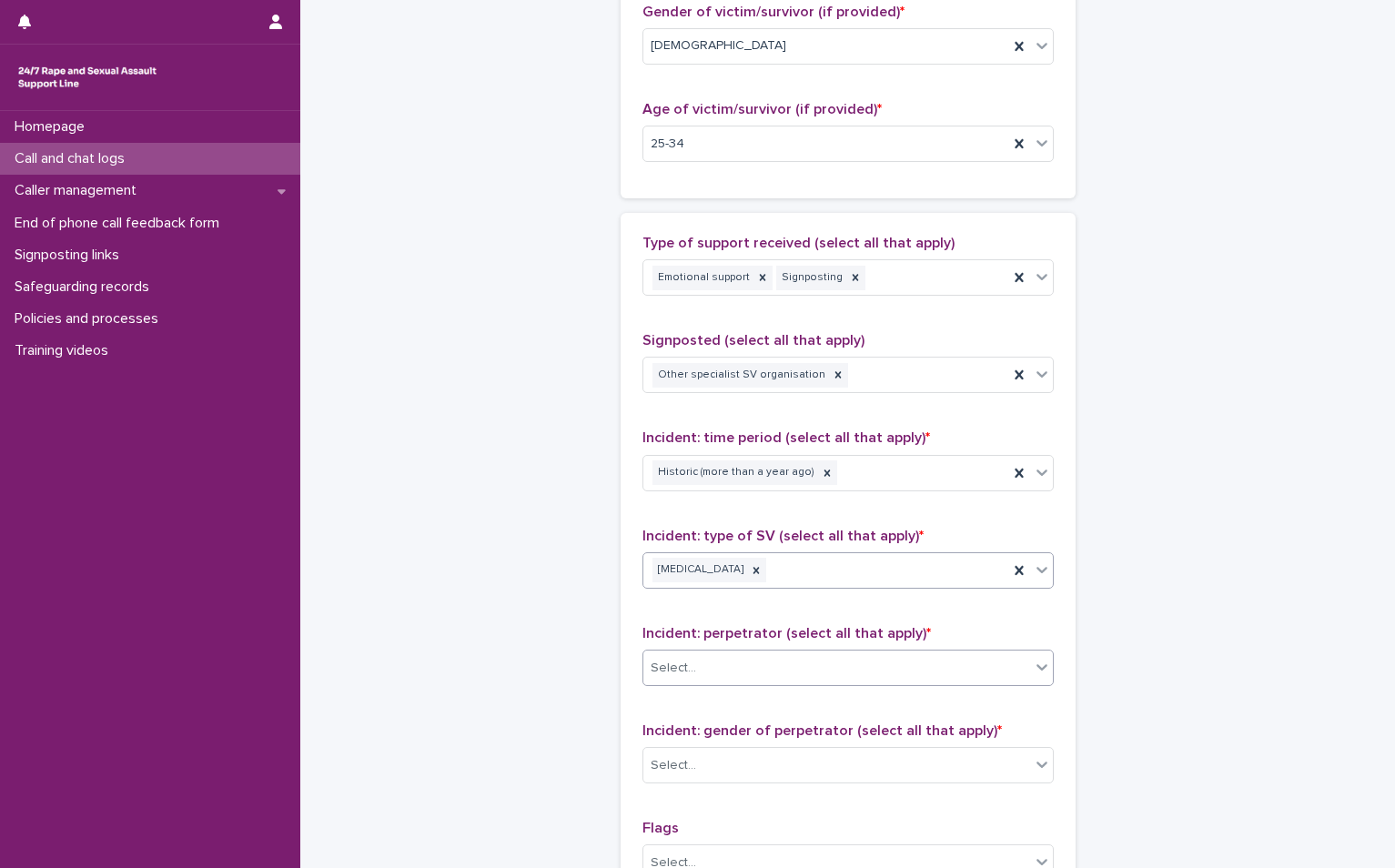
click at [712, 671] on div "Select..." at bounding box center [836, 668] width 387 height 30
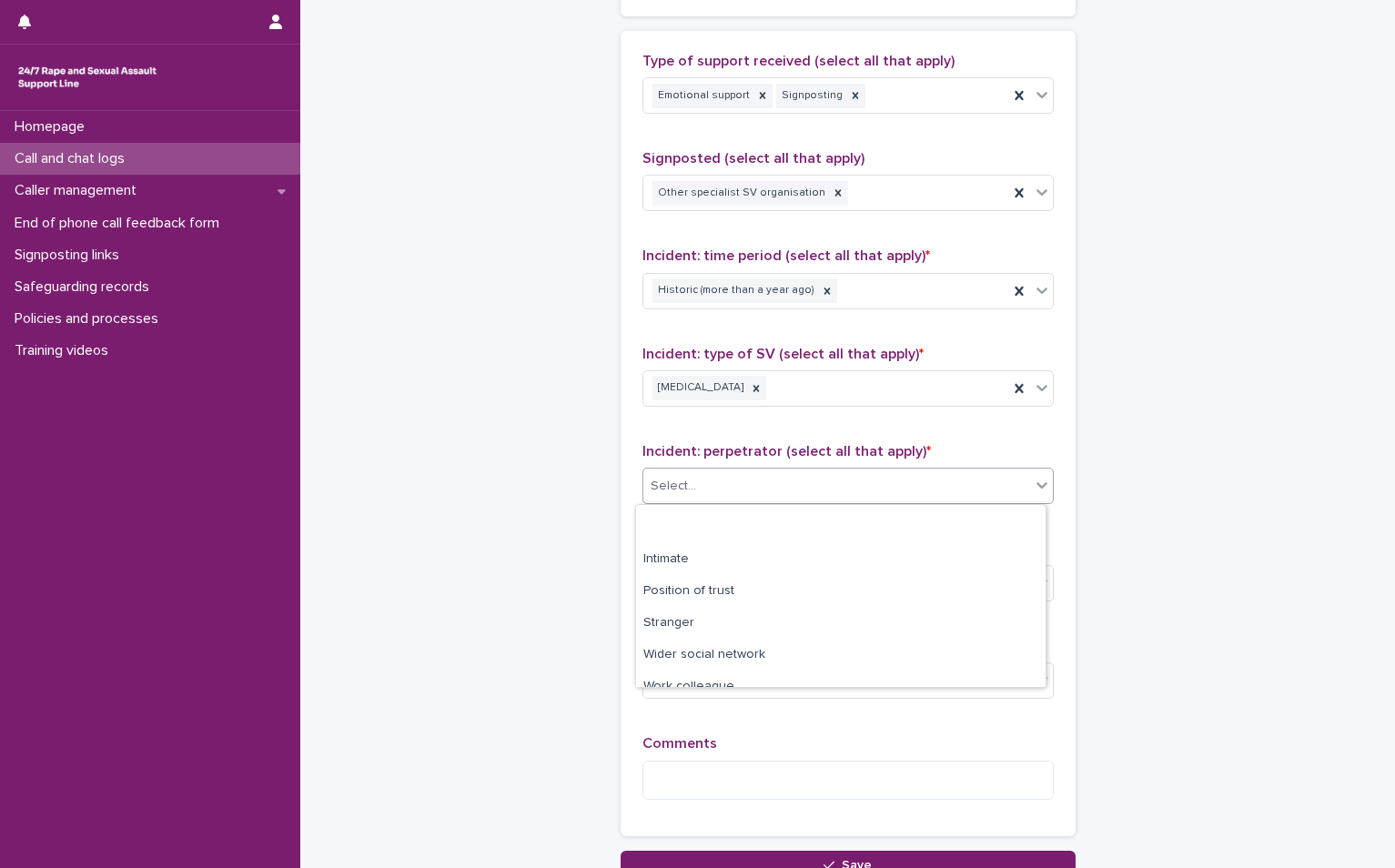
scroll to position [168, 0]
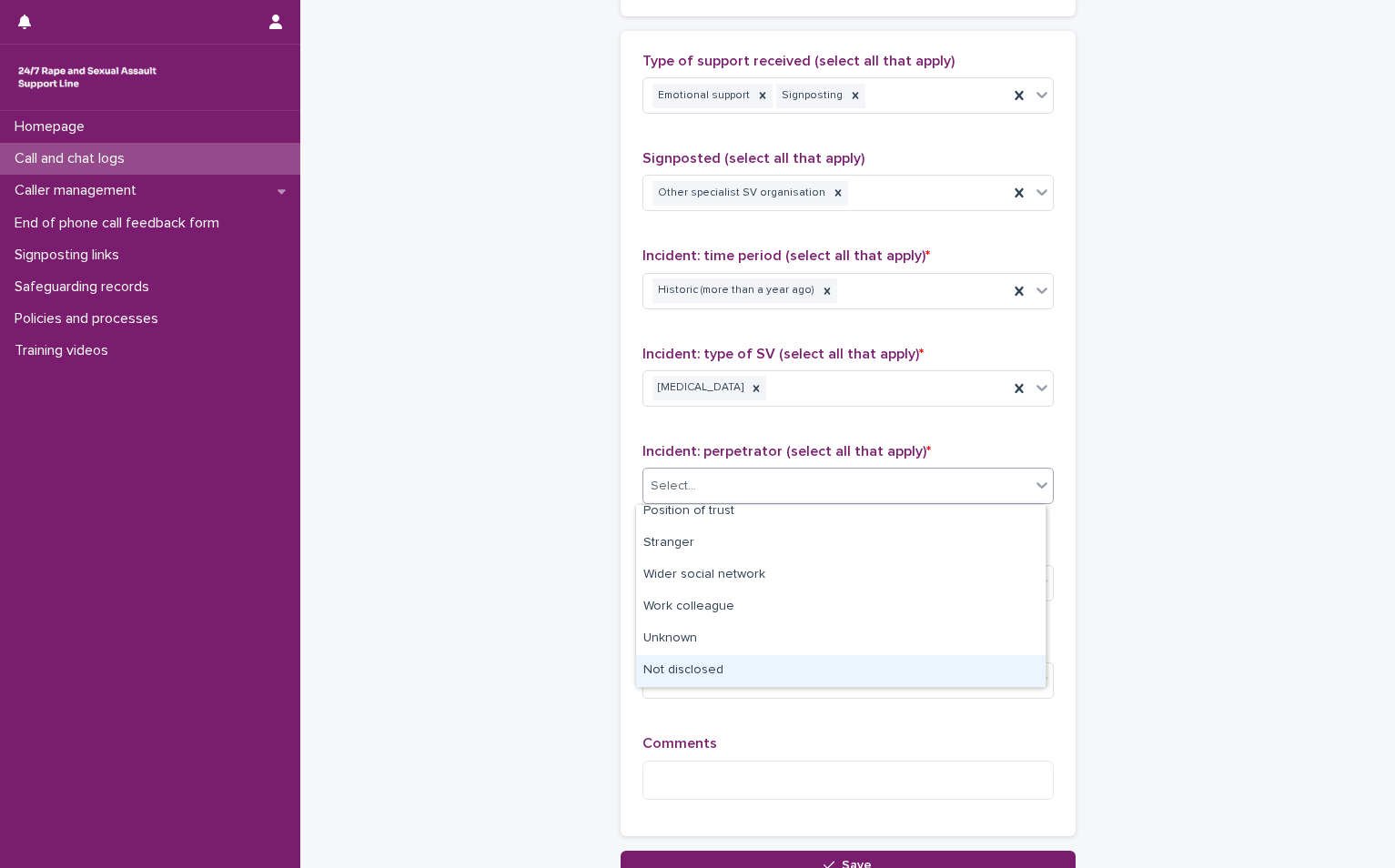
click at [723, 674] on div "Not disclosed" at bounding box center [840, 671] width 409 height 32
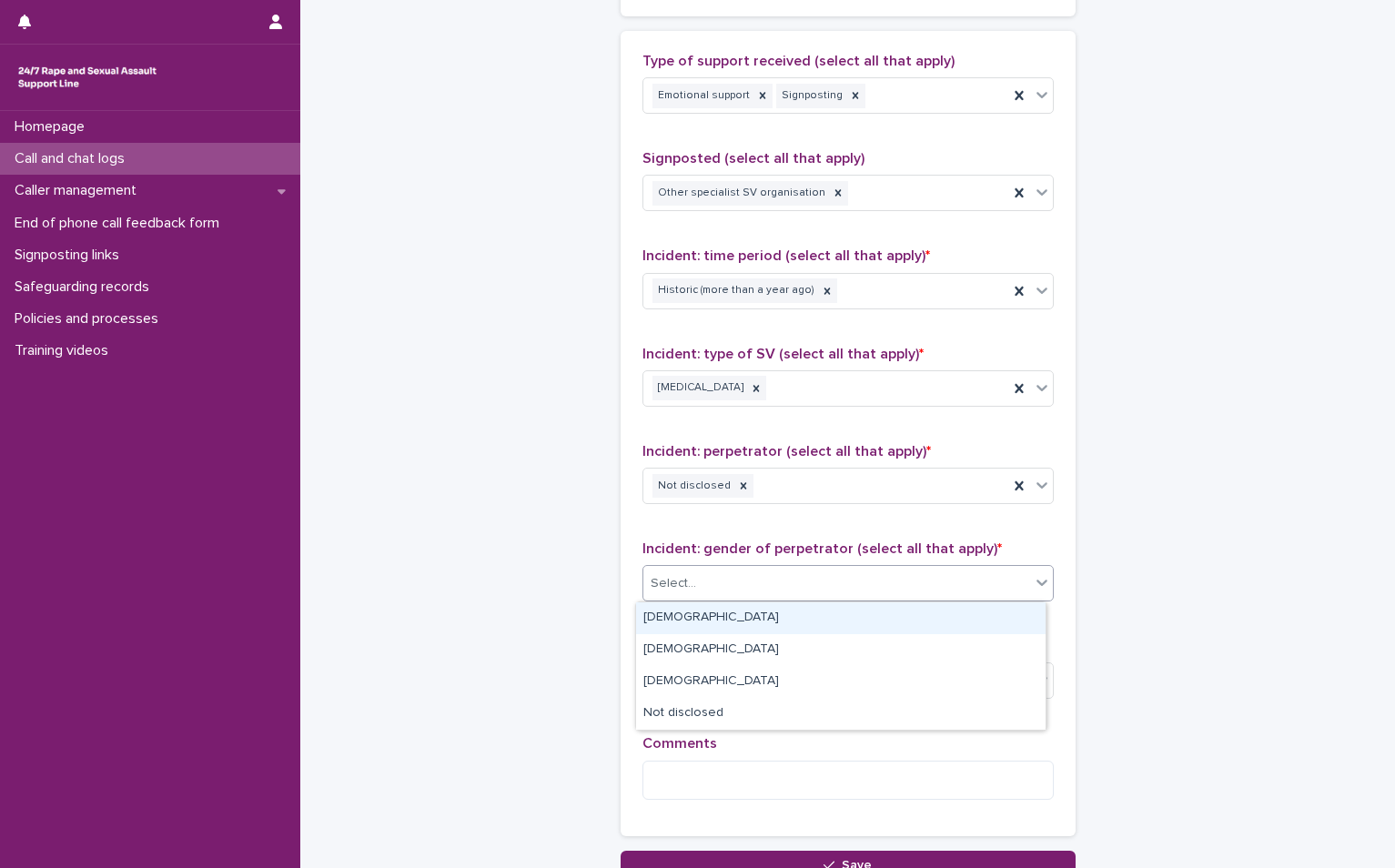
click at [711, 595] on div "Select..." at bounding box center [836, 583] width 387 height 30
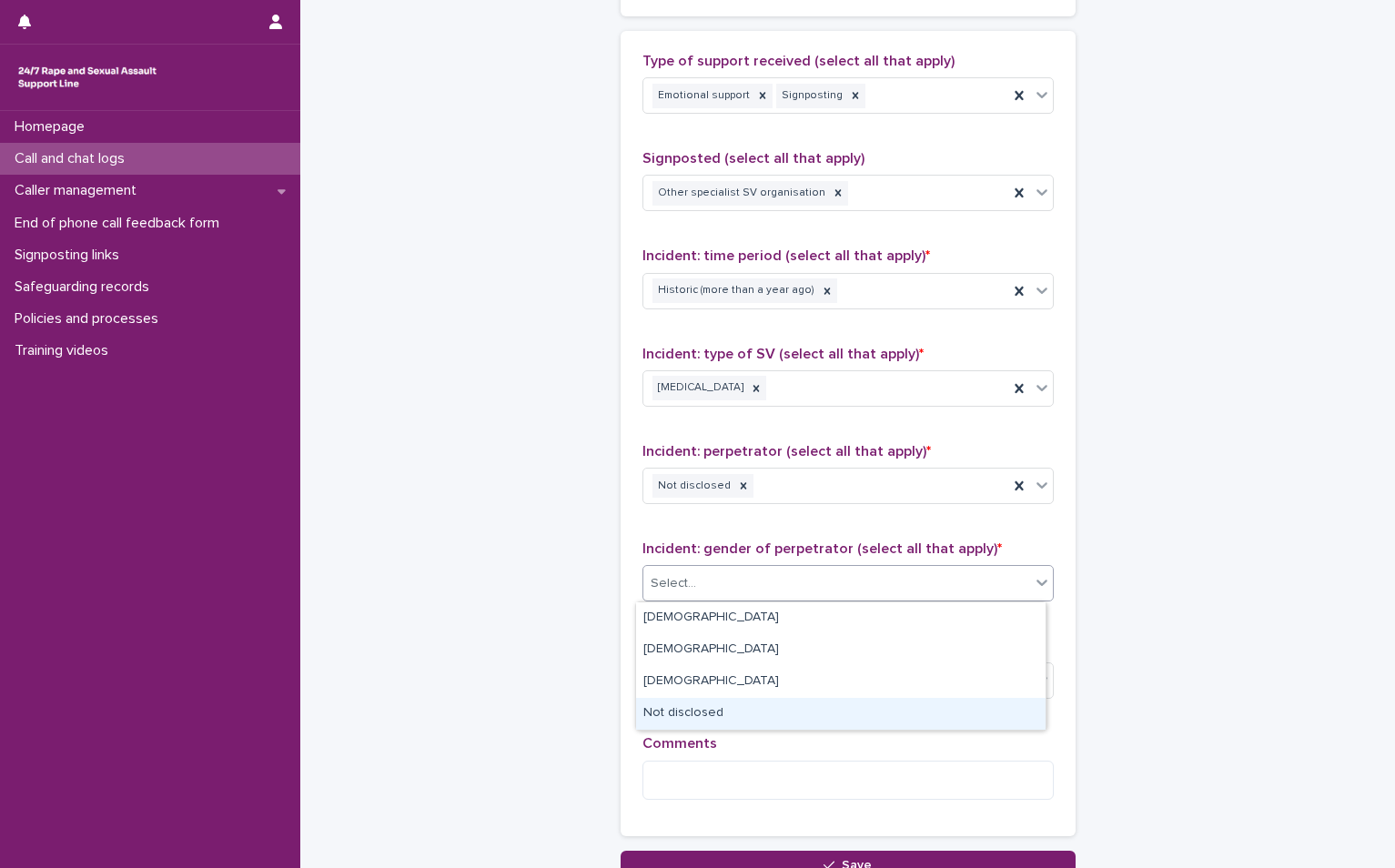
click at [723, 710] on div "Not disclosed" at bounding box center [840, 713] width 409 height 32
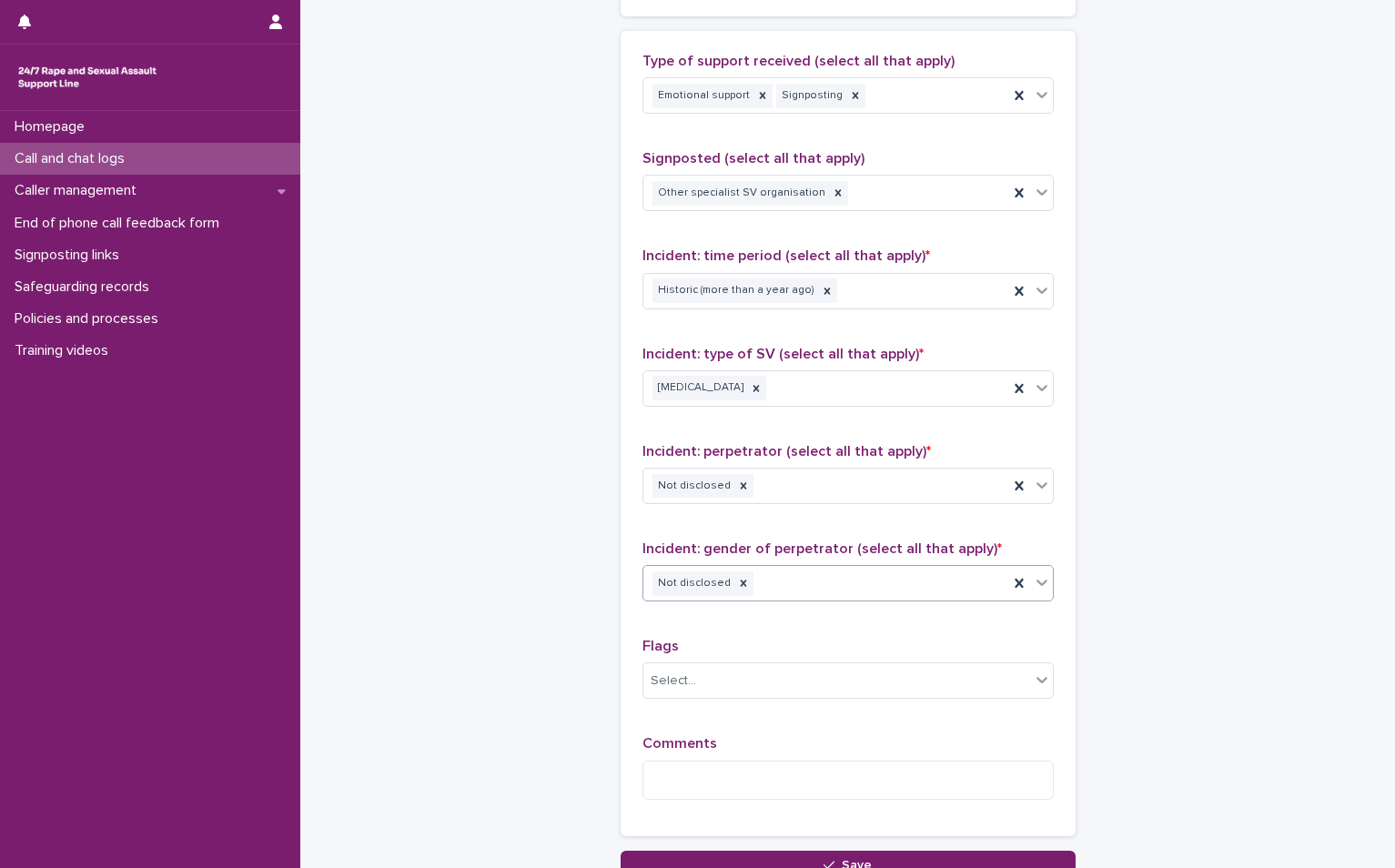
click at [716, 756] on div "Comments" at bounding box center [847, 773] width 411 height 78
click at [719, 784] on textarea at bounding box center [847, 780] width 411 height 39
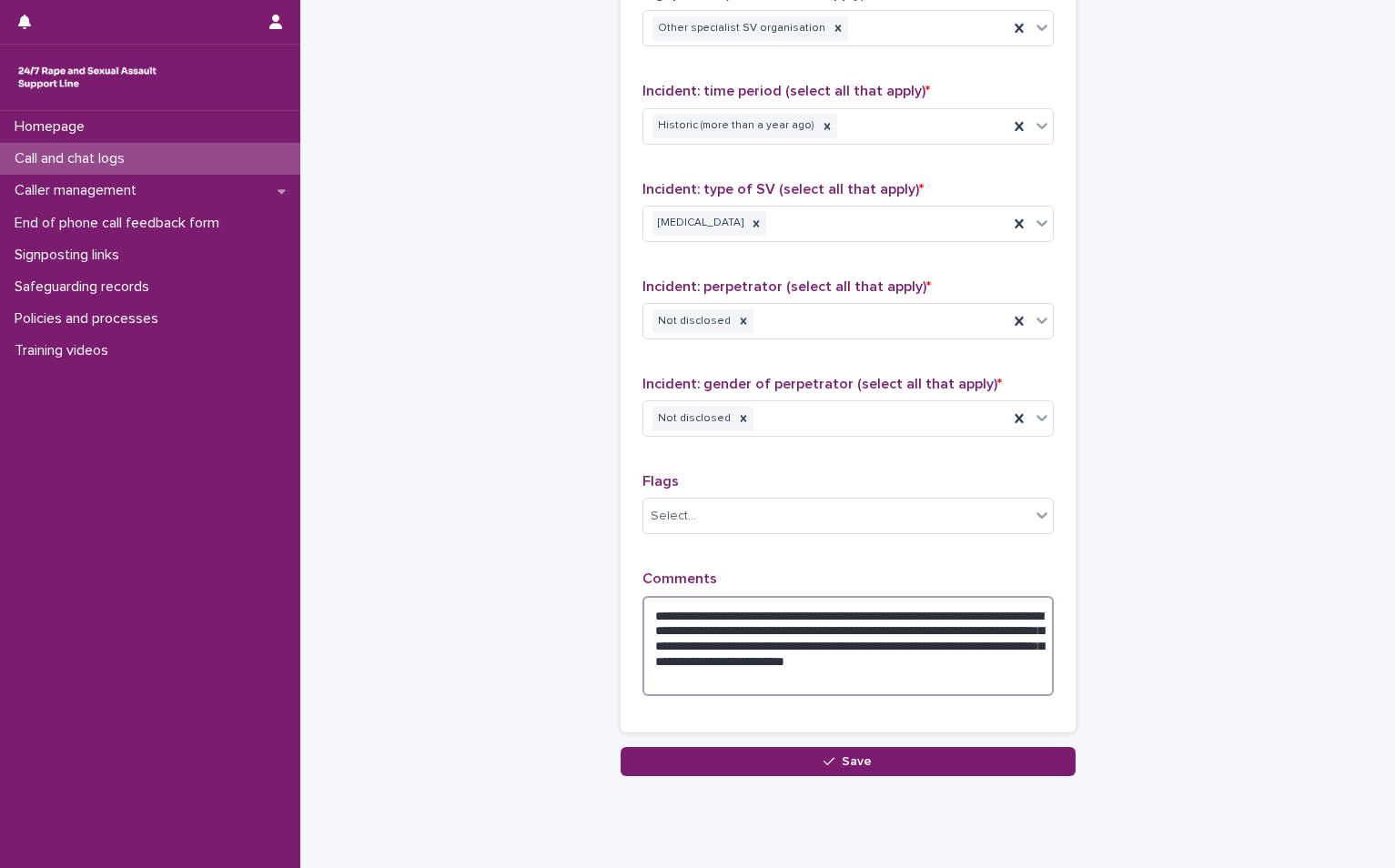
scroll to position [1306, 0]
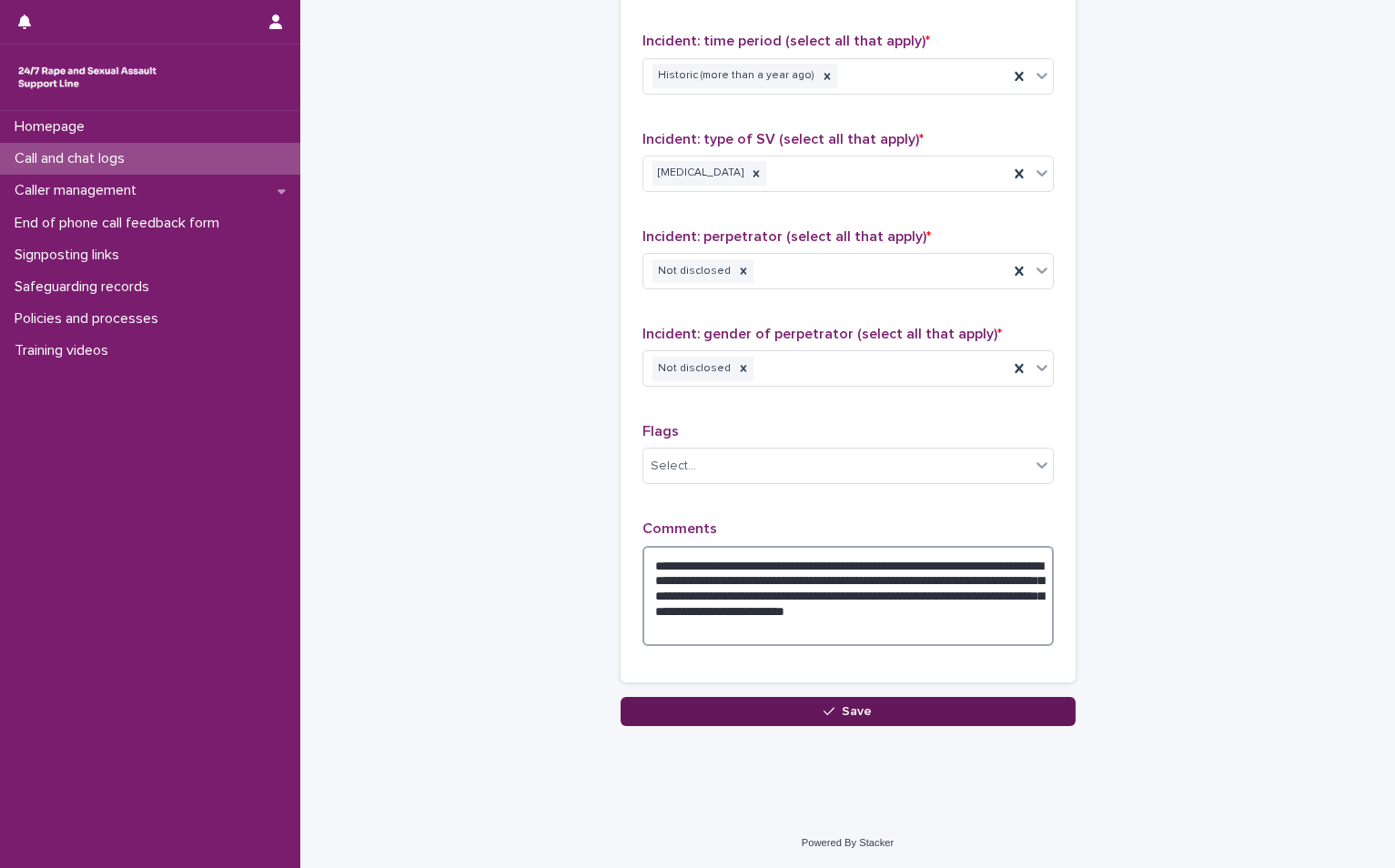
type textarea "**********"
click at [813, 707] on button "Save" at bounding box center [848, 711] width 454 height 29
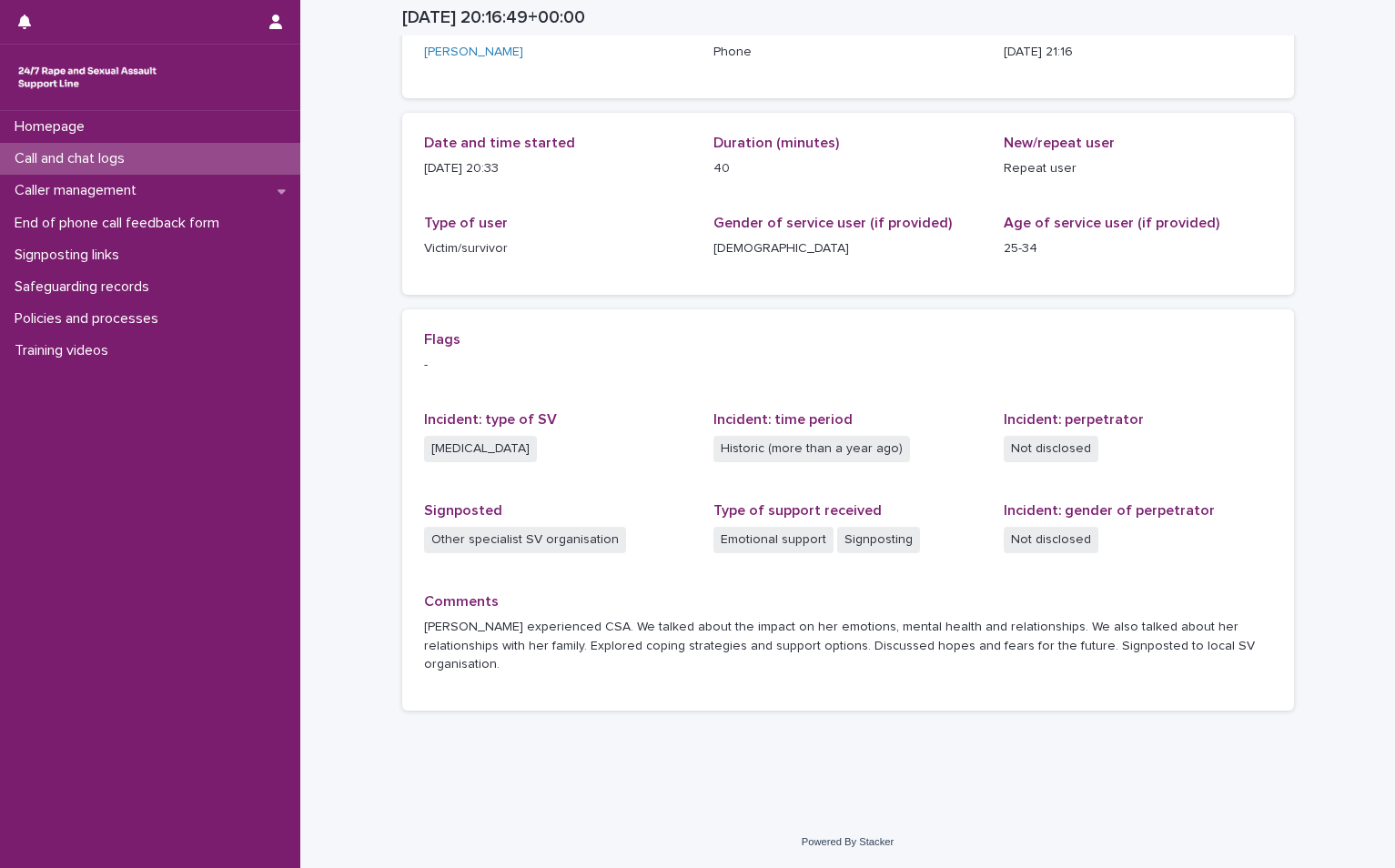
scroll to position [117, 0]
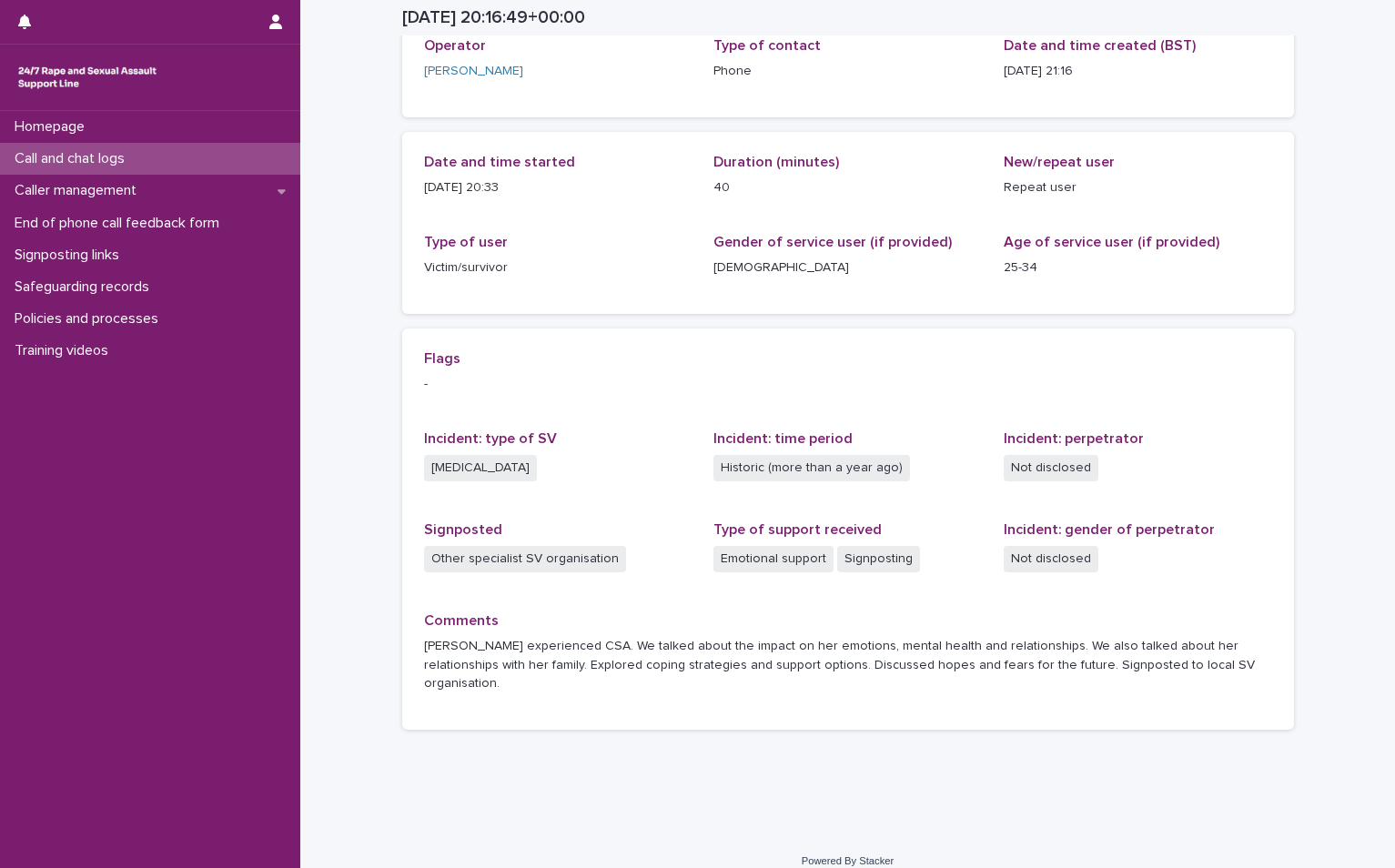
click at [76, 161] on p "Call and chat logs" at bounding box center [73, 159] width 131 height 17
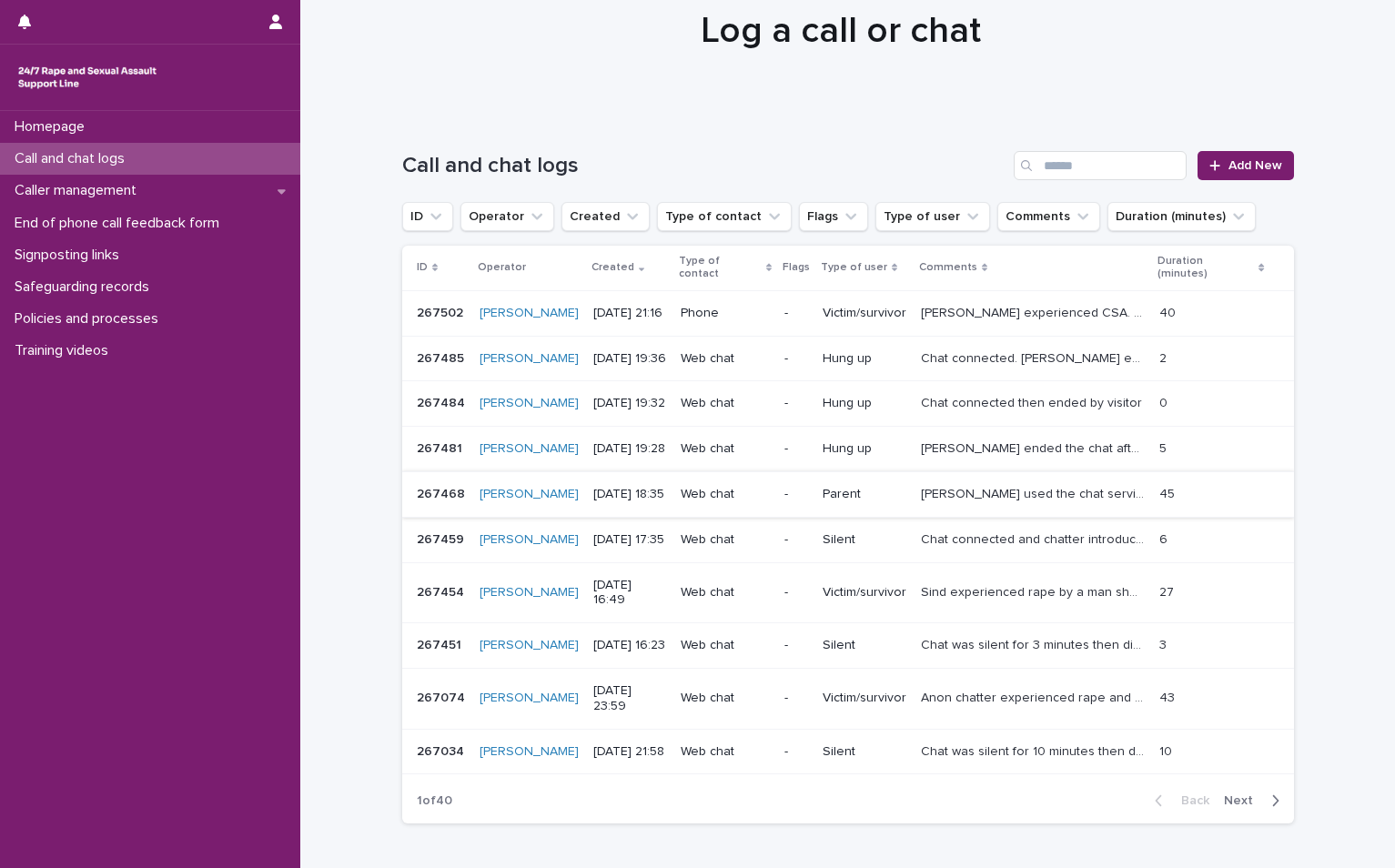
scroll to position [136, 0]
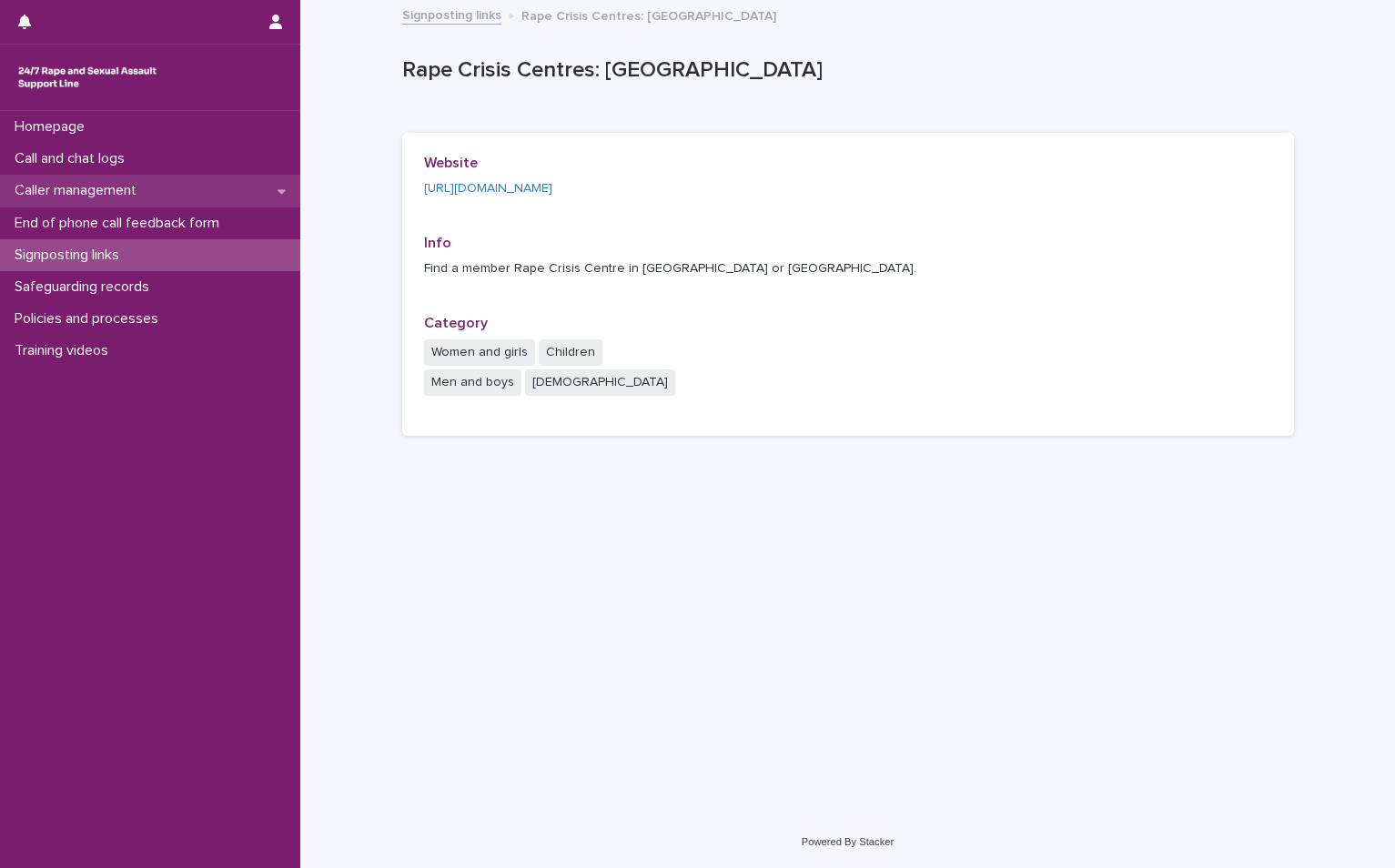
click at [135, 180] on div "Caller management" at bounding box center [150, 190] width 301 height 32
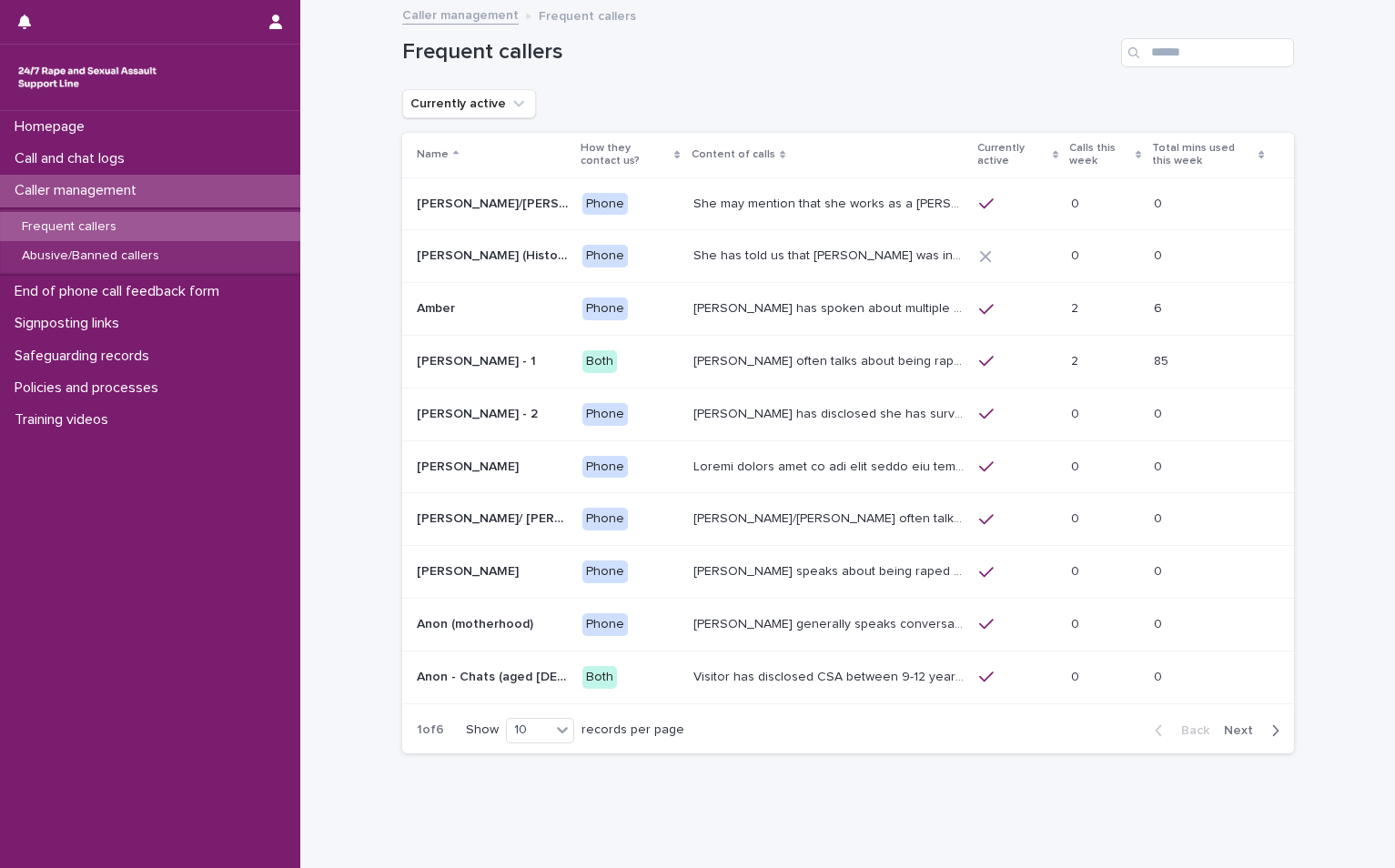
click at [1264, 729] on div "button" at bounding box center [1271, 730] width 15 height 16
